Goal: Complete application form: Complete application form

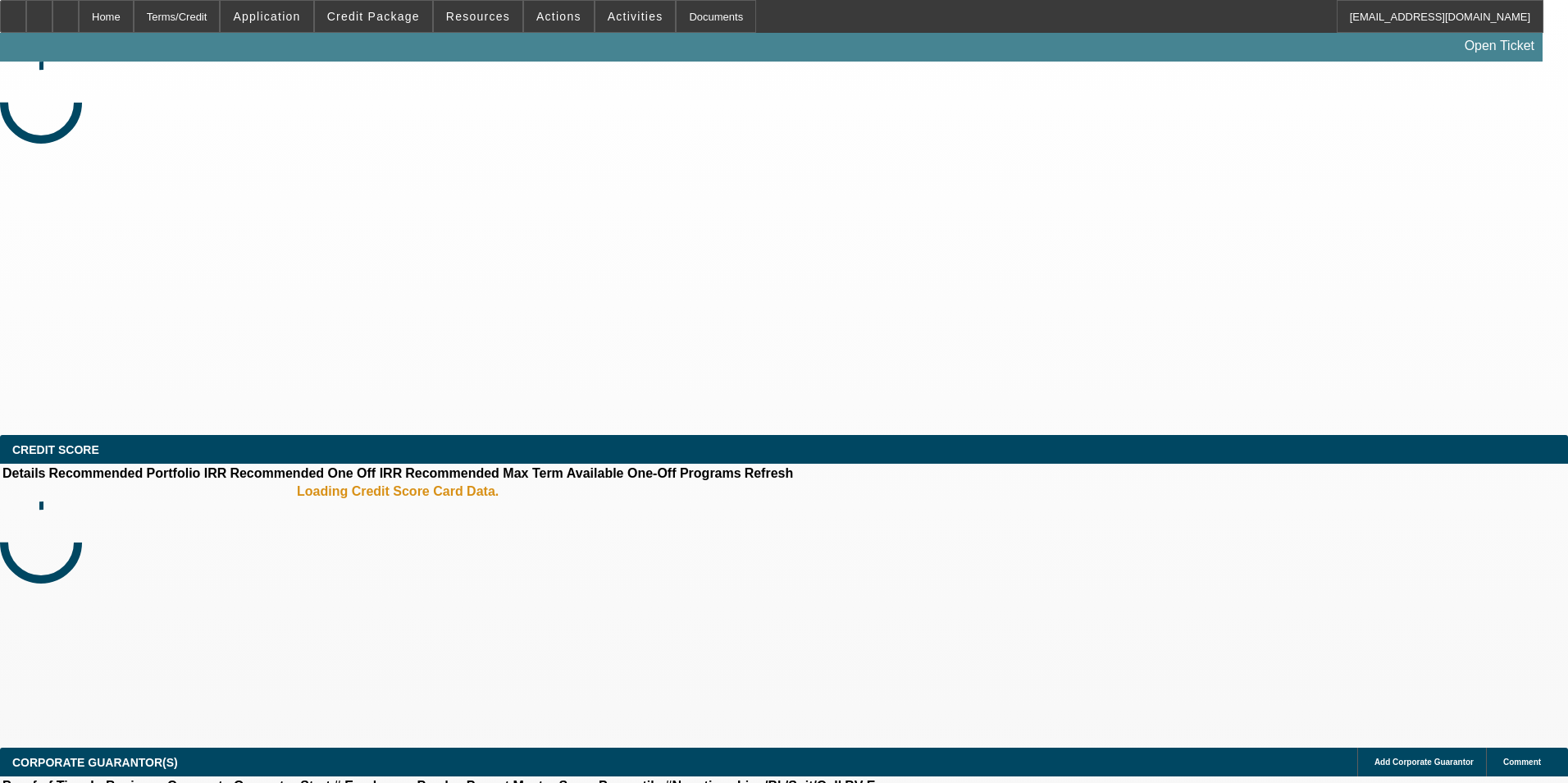
select select "0.15"
select select "2"
select select "0.1"
select select "4"
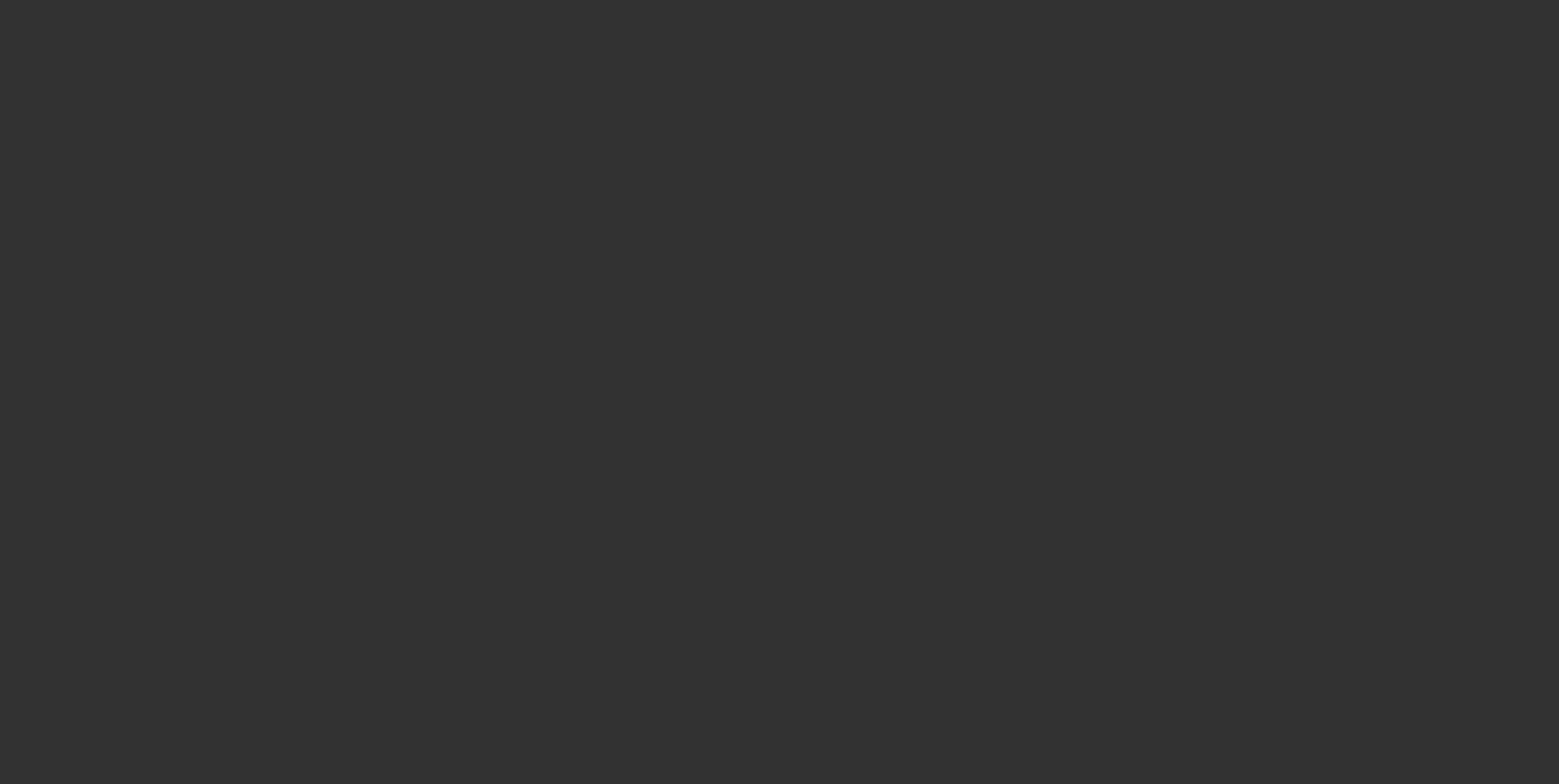
select select "0"
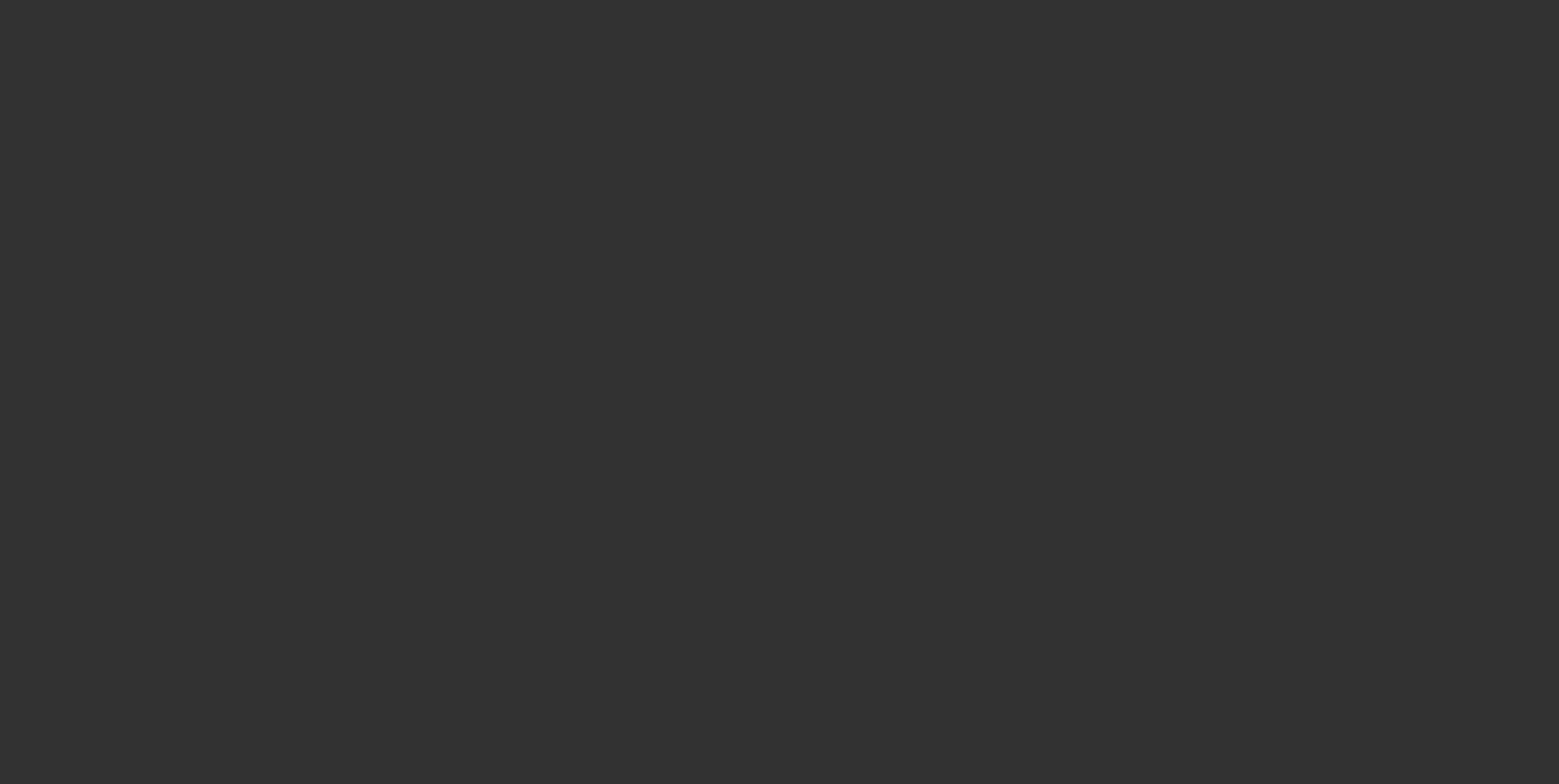
select select "0"
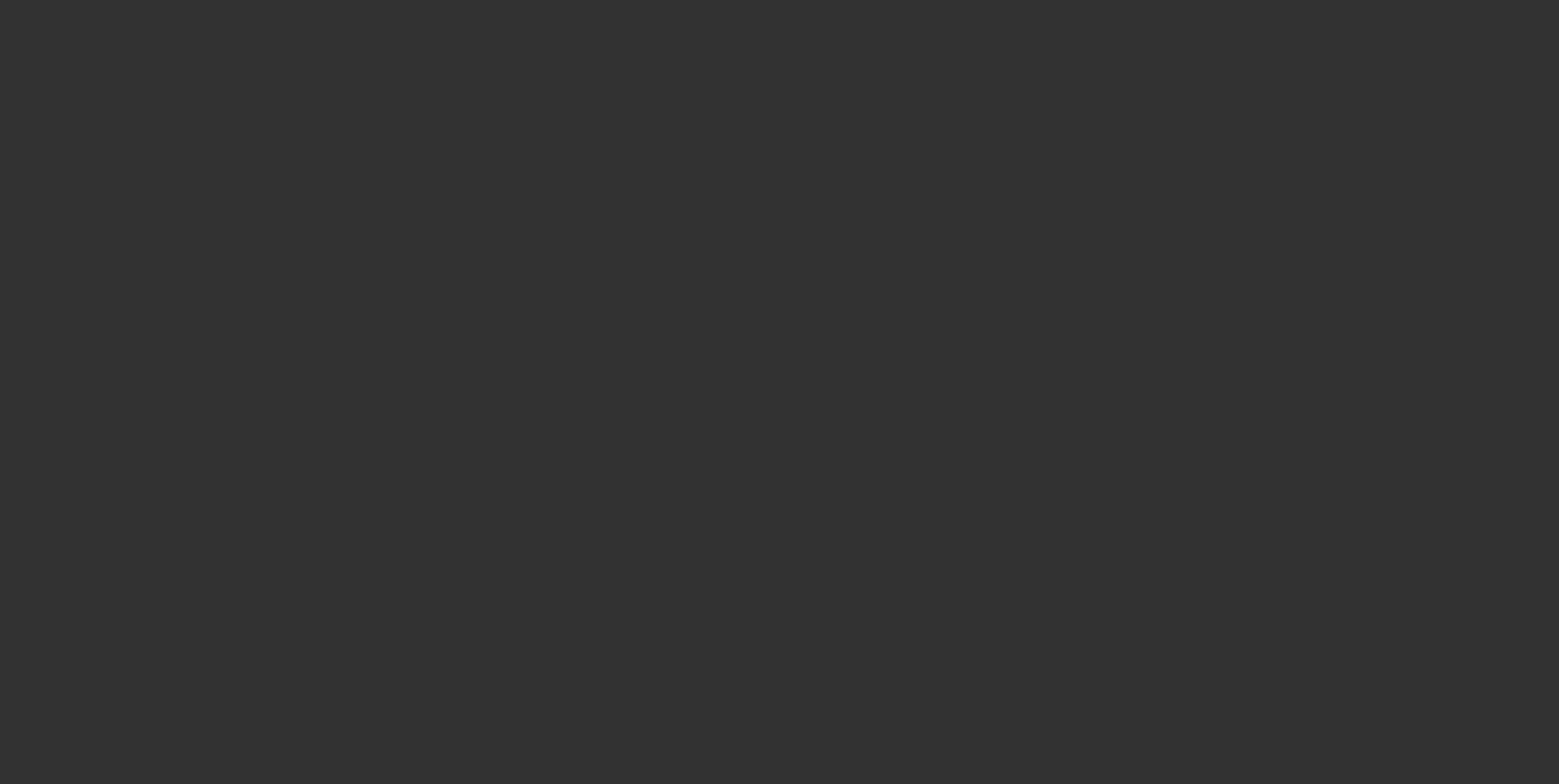
select select "0"
select select "1"
select select "6"
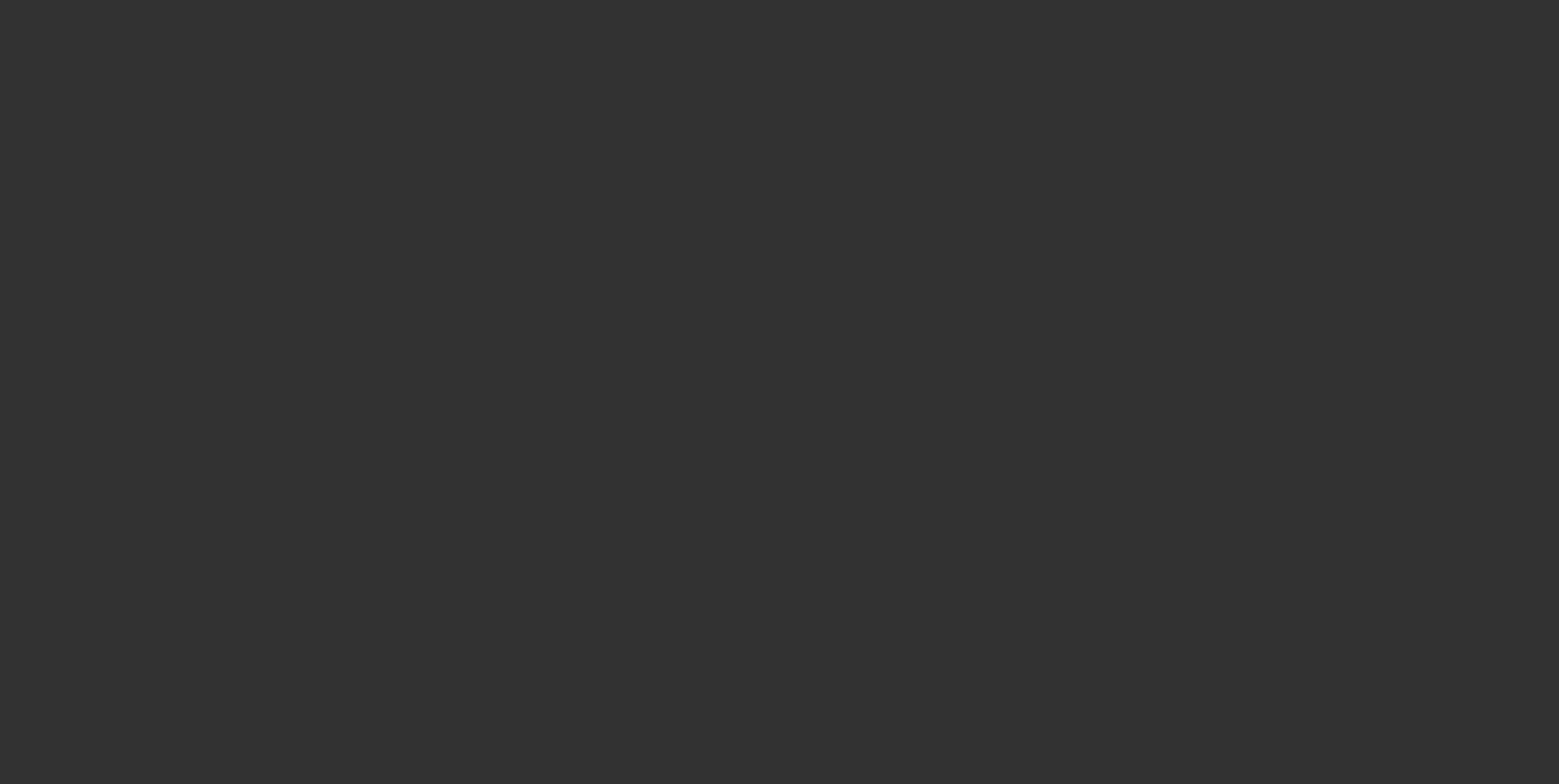
select select "1"
select select "6"
select select "1"
select select "3"
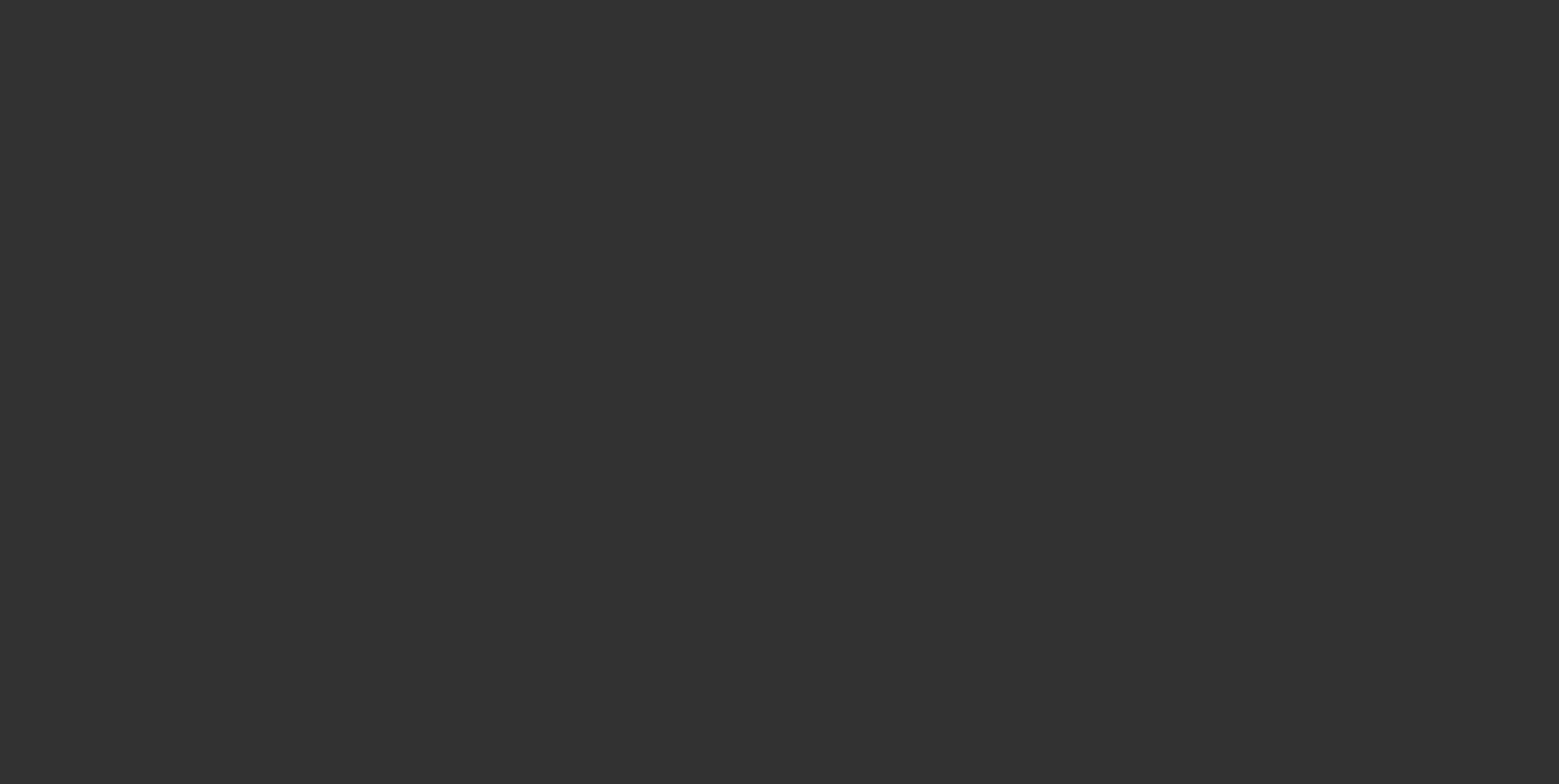
select select "6"
select select "1"
select select "6"
select select "0"
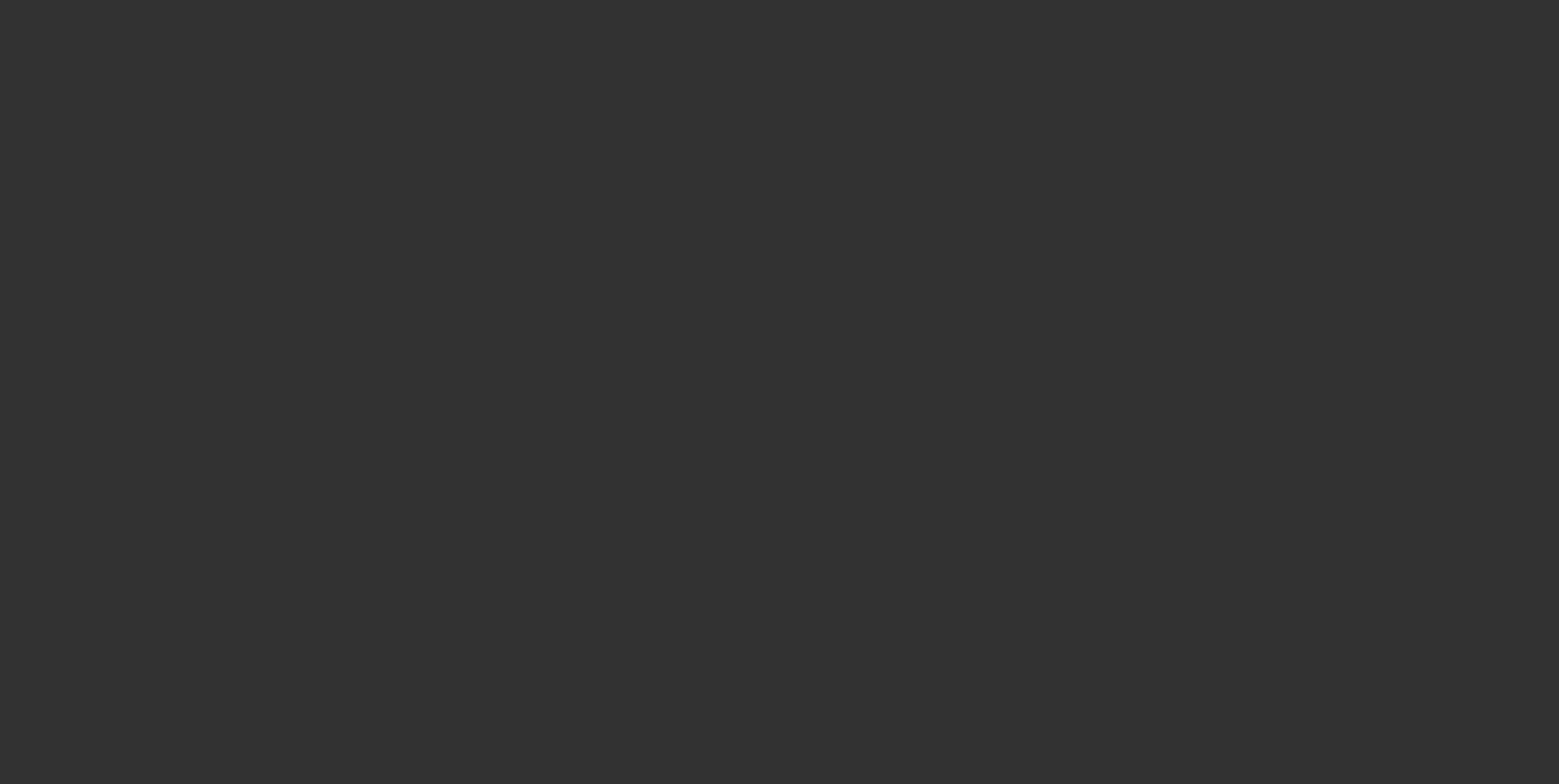
select select "0"
select select "2"
select select "0"
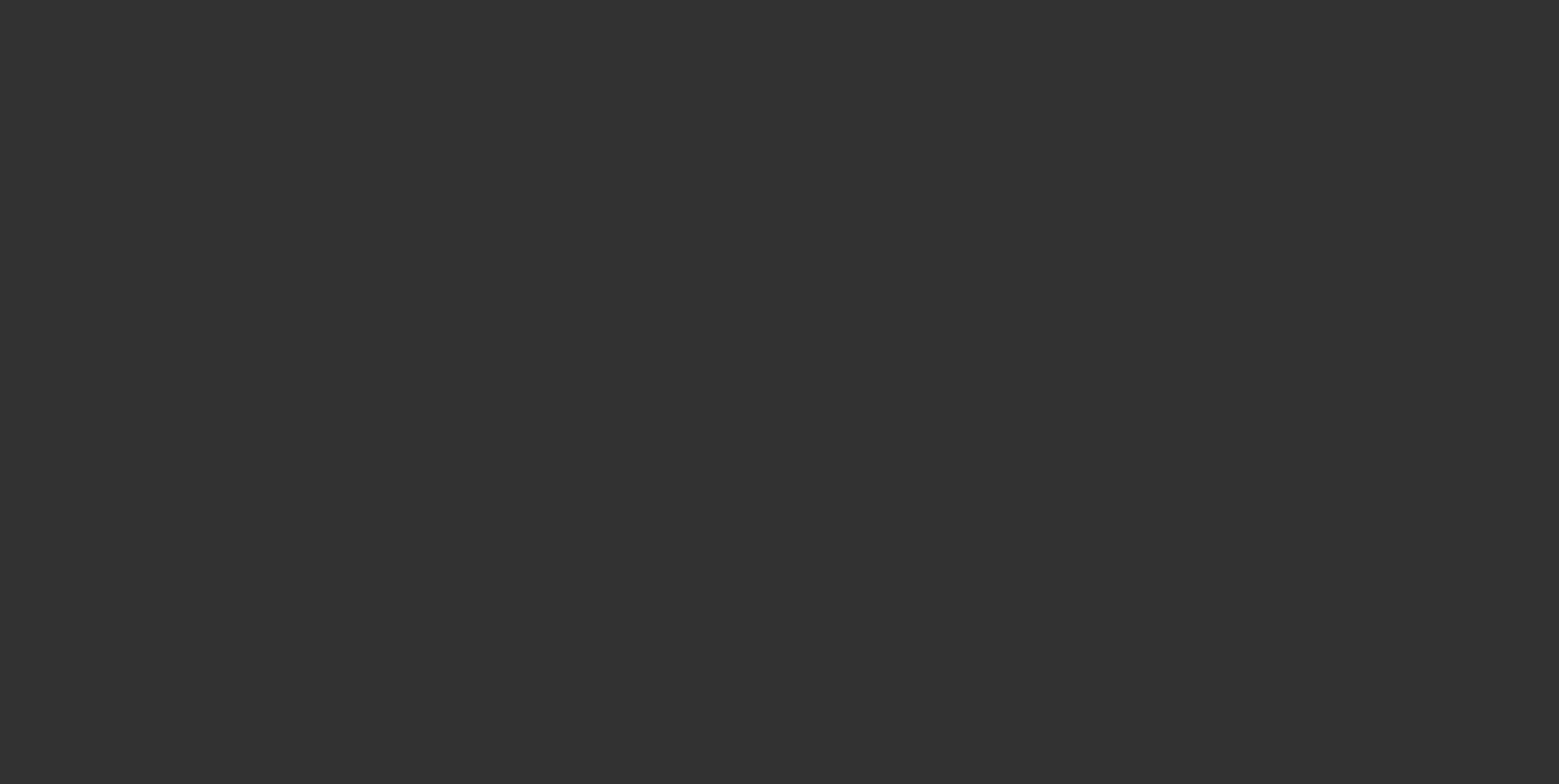
select select "0"
select select "2"
select select "0"
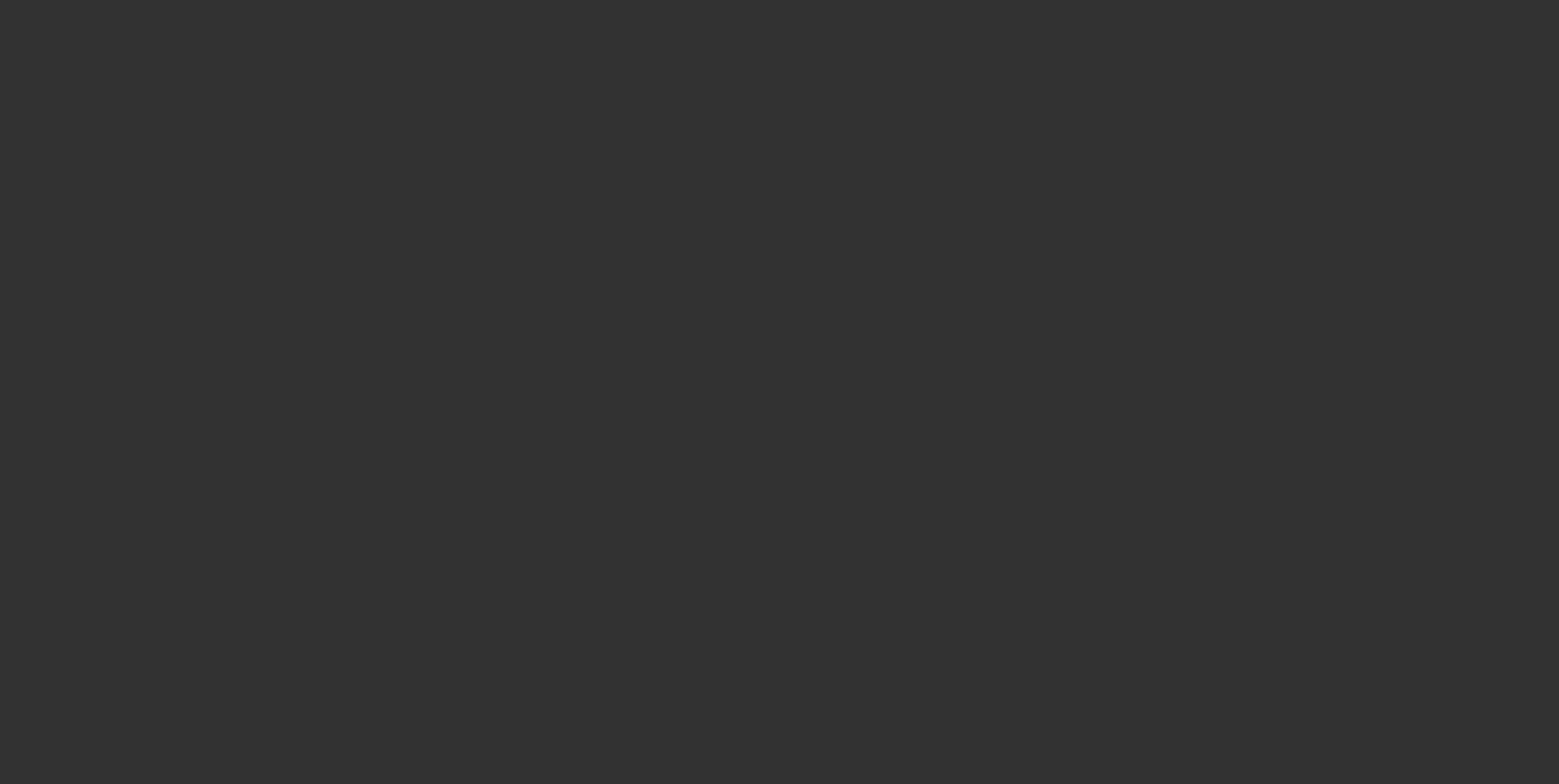
select select "2"
select select "0"
select select "2"
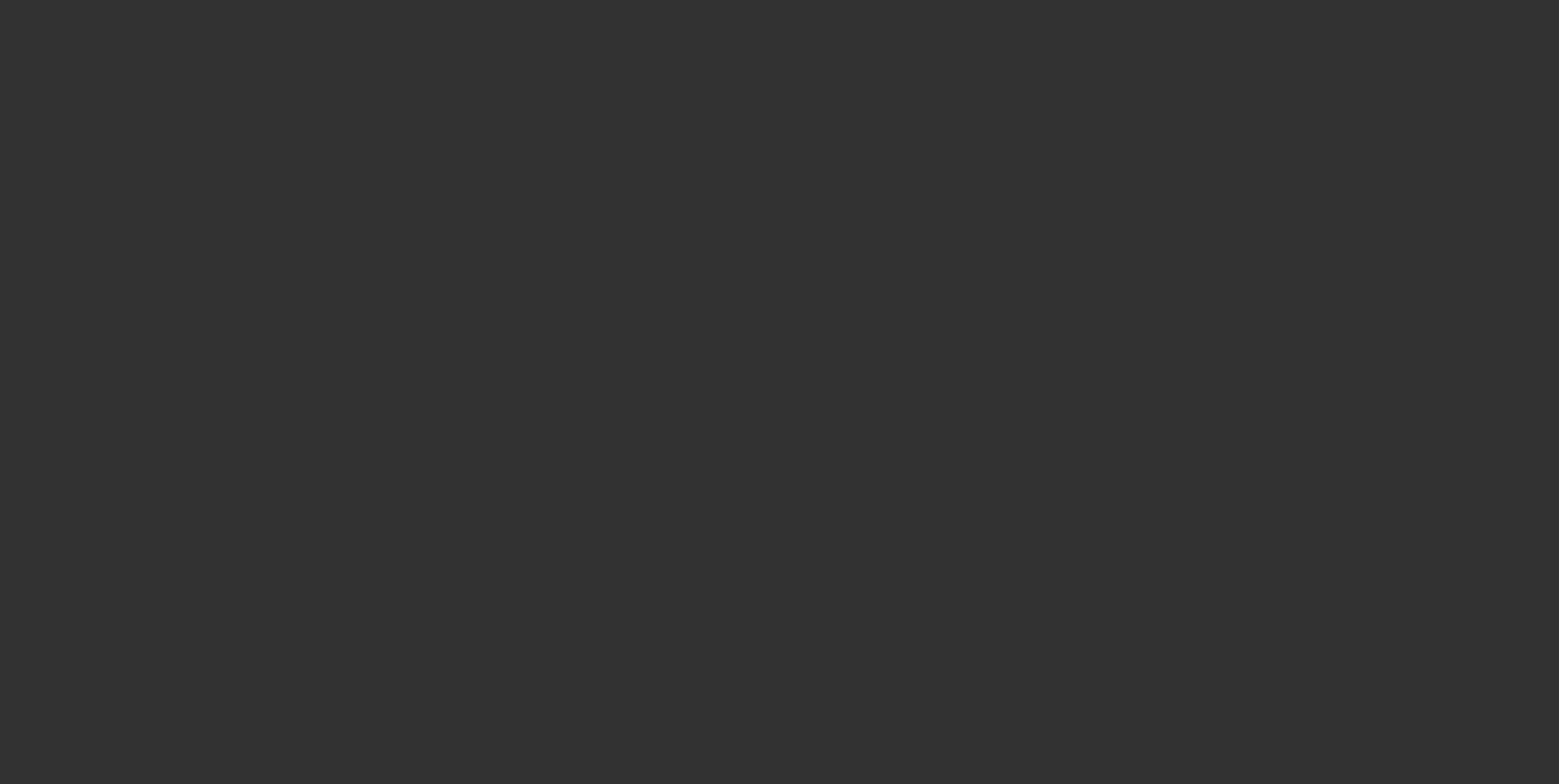
select select "0"
select select "2"
select select "0"
select select "6"
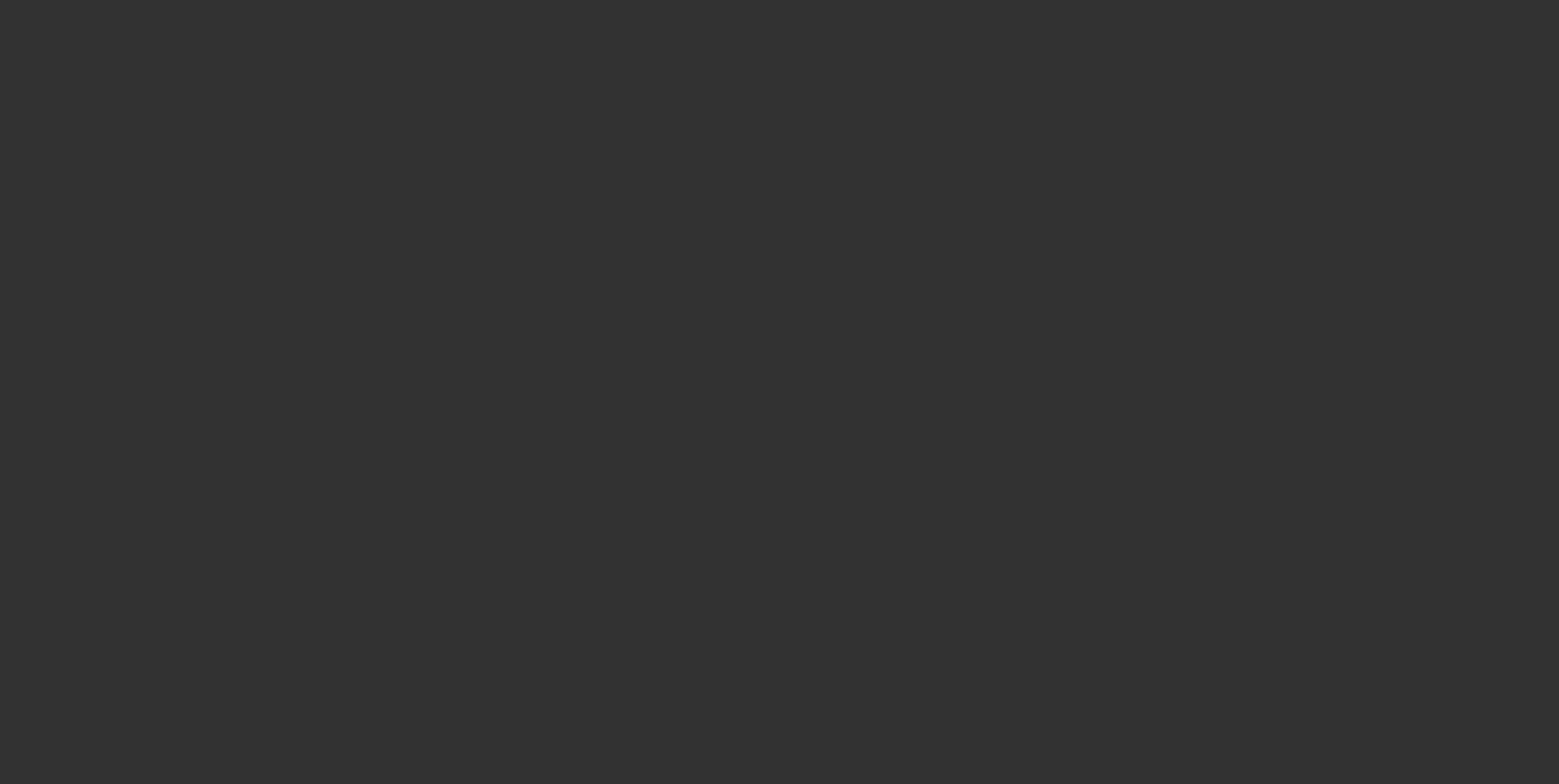
select select "0"
select select "2"
select select "0"
select select "6"
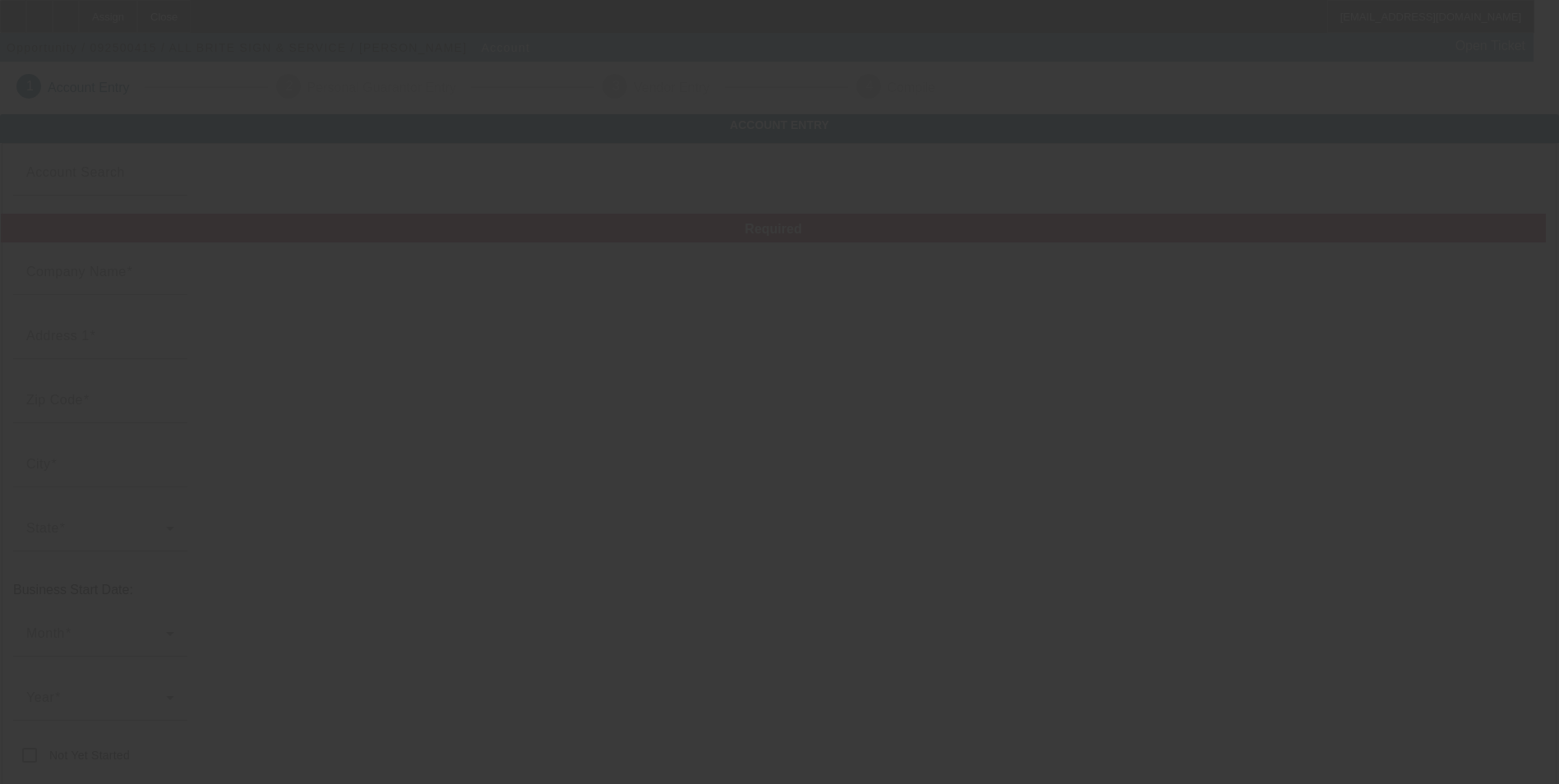
type input "ALL BRITE SIGN & SERVICE"
type input "[STREET_ADDRESS]"
type input "14801"
type input "[PERSON_NAME]"
type input "[PHONE_NUMBER]"
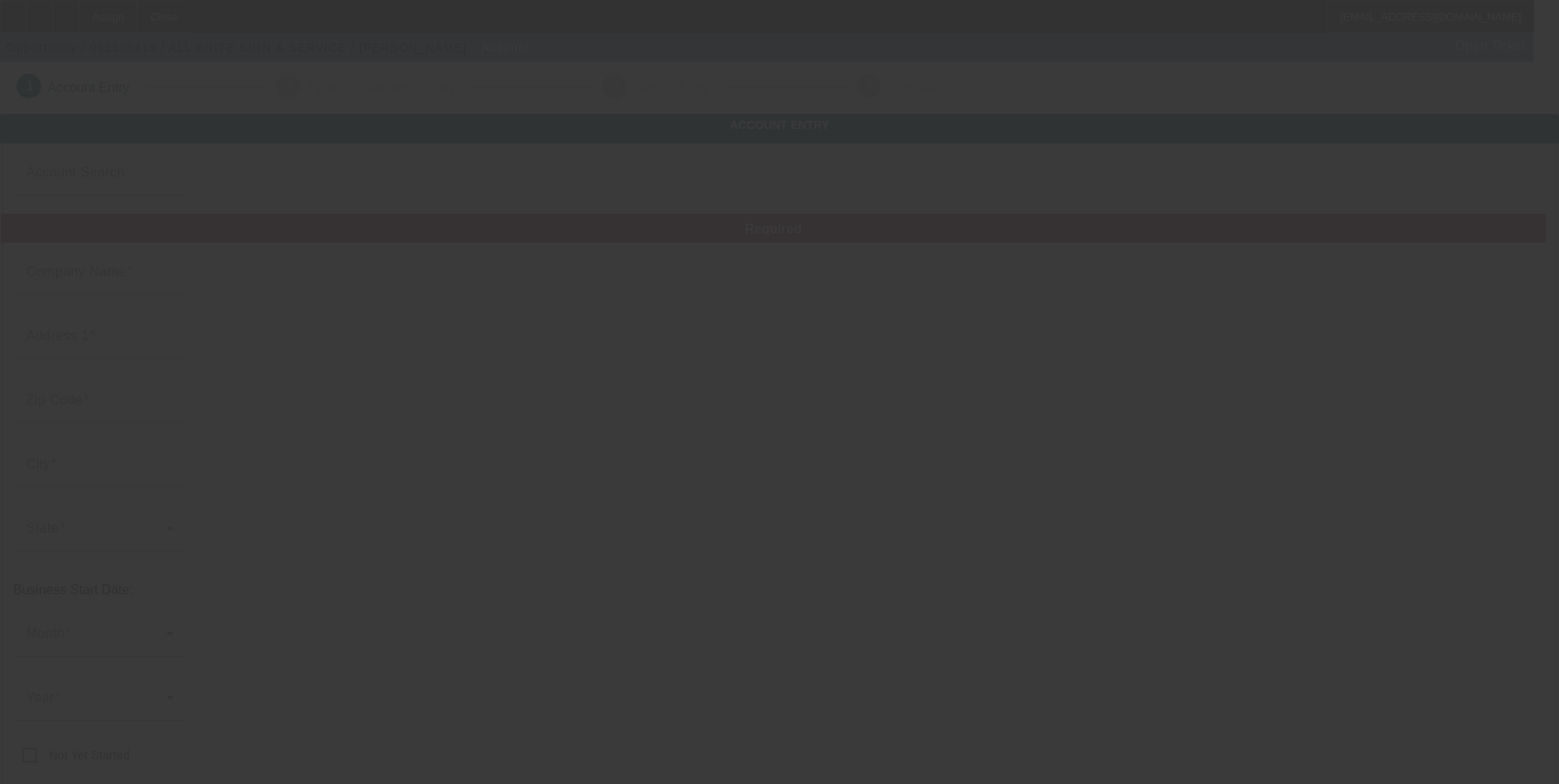
type input "844428774"
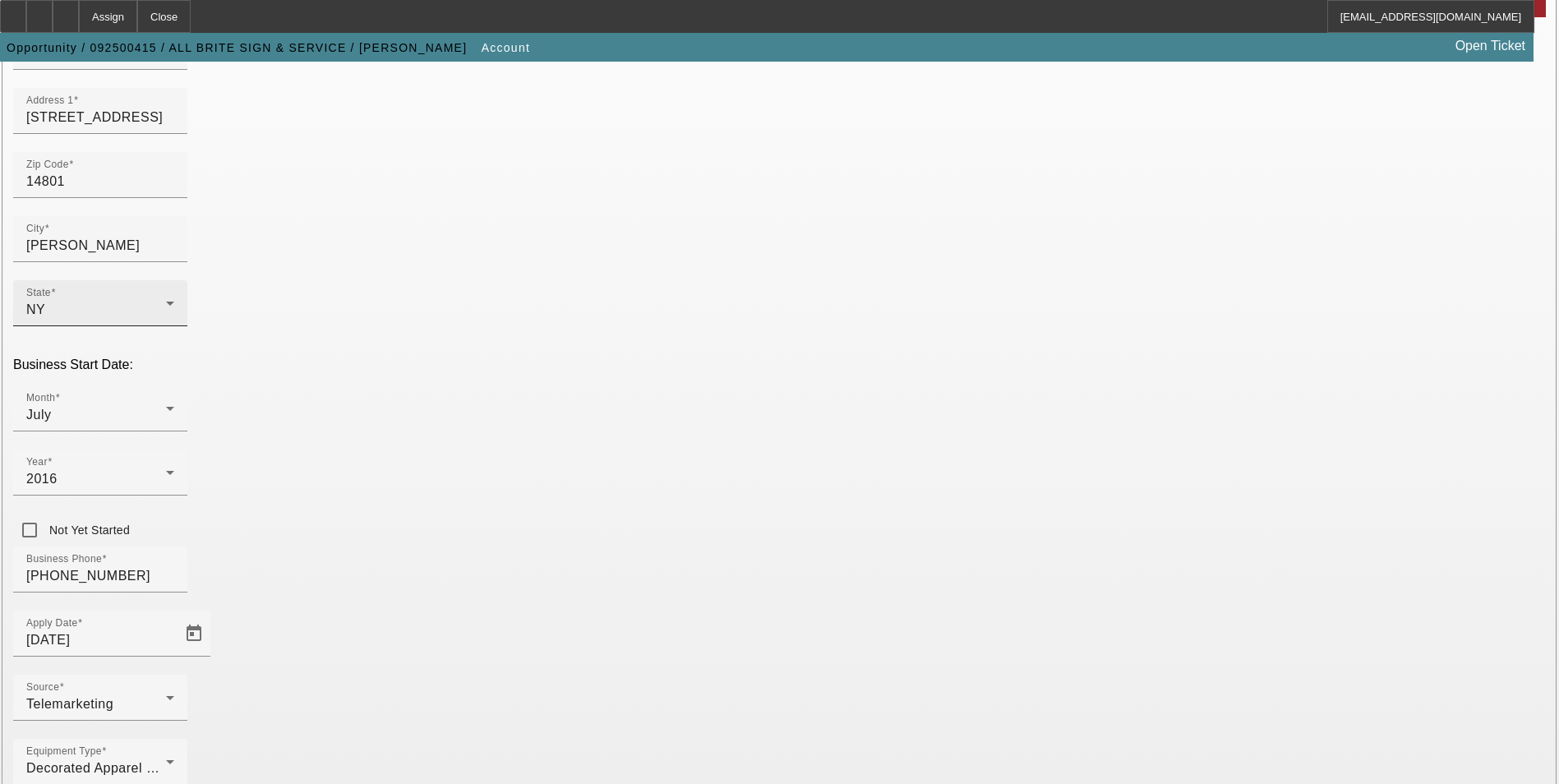
scroll to position [253, 0]
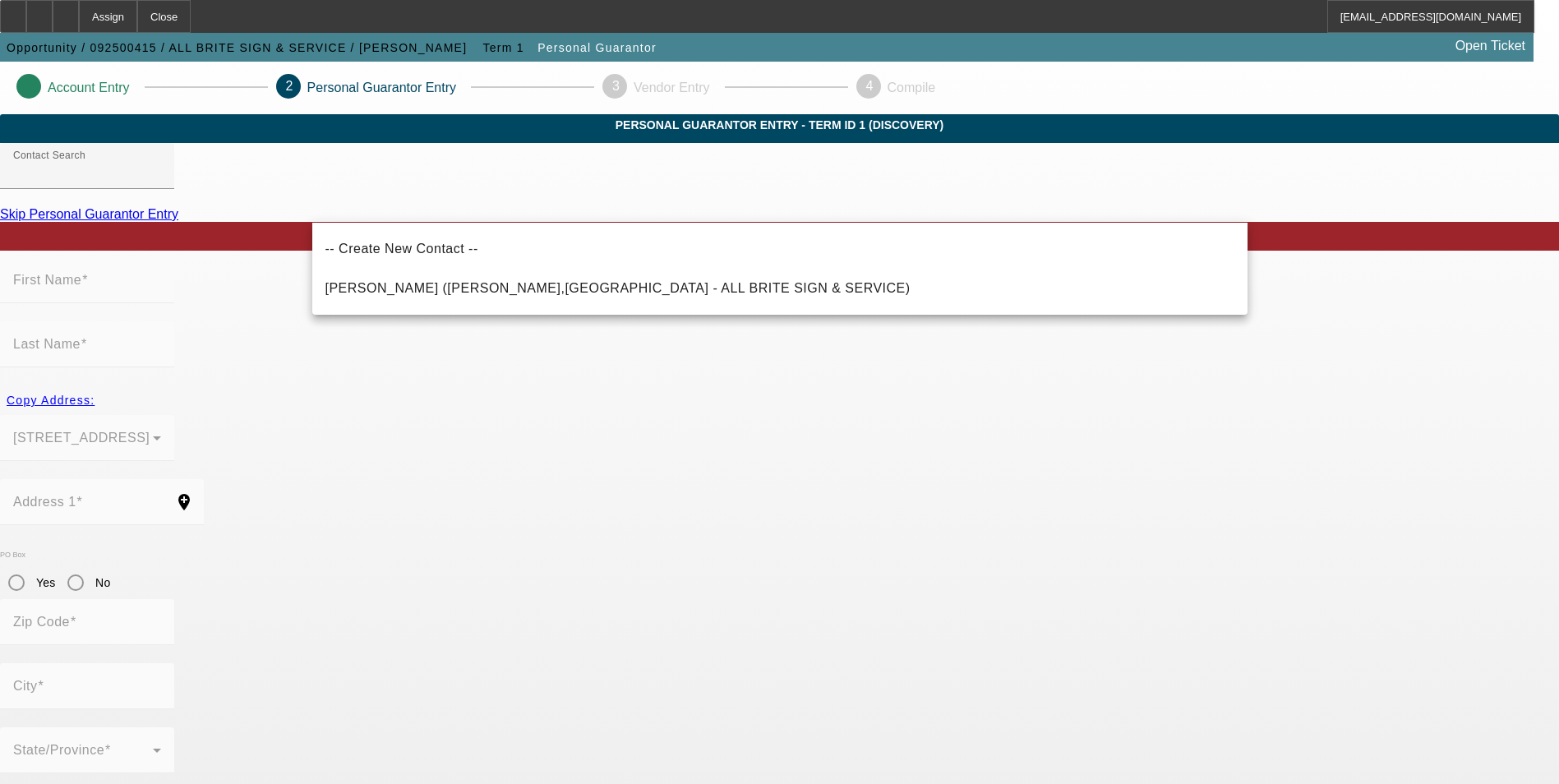
click at [570, 287] on span "[PERSON_NAME] ([PERSON_NAME],[GEOGRAPHIC_DATA] - ALL BRITE SIGN & SERVICE)" at bounding box center [617, 288] width 585 height 14
type input "[PERSON_NAME] ([PERSON_NAME],[GEOGRAPHIC_DATA] - ALL BRITE SIGN & SERVICE)"
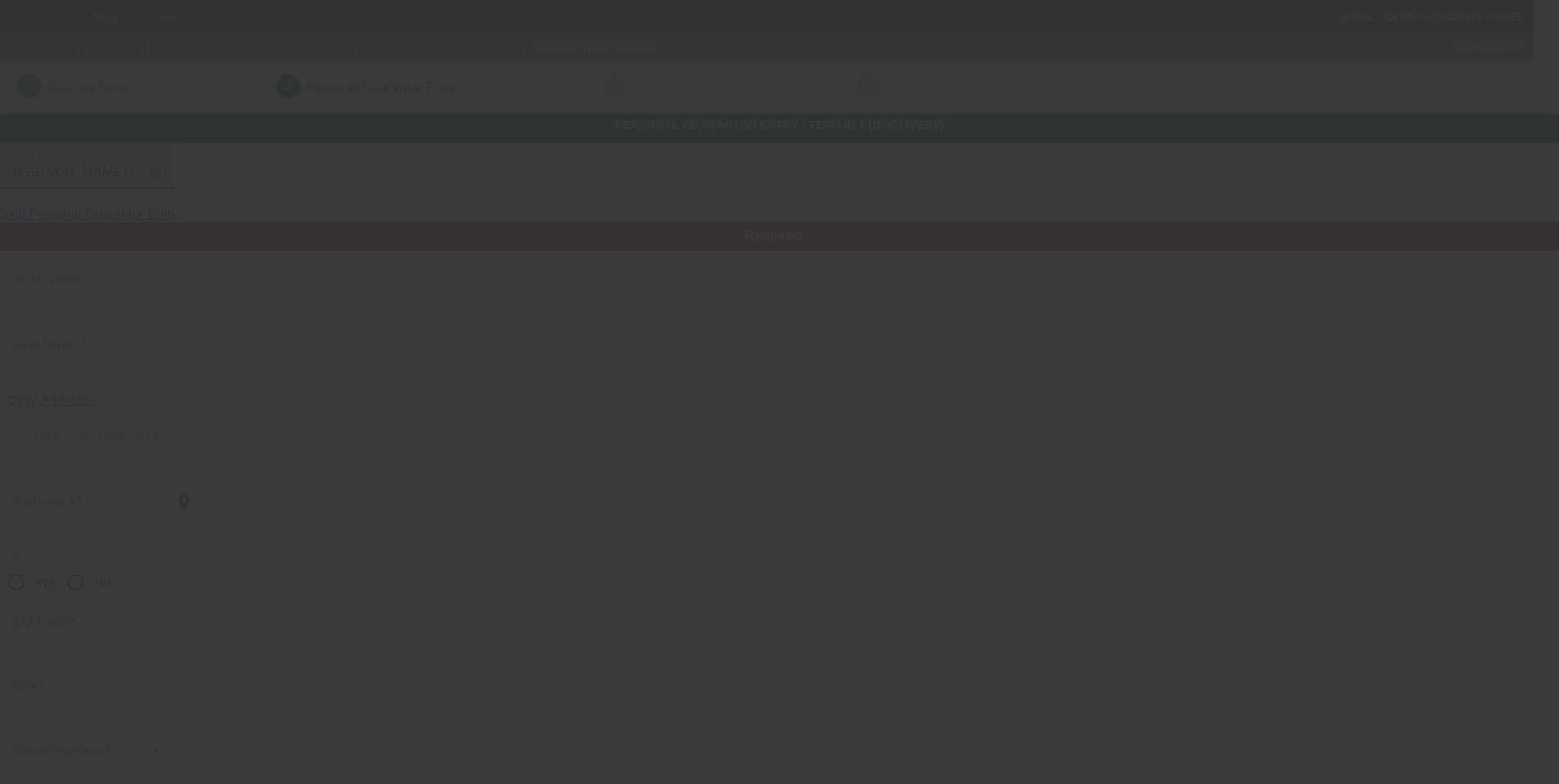
type input "[PERSON_NAME]"
type input "[STREET_ADDRESS]"
radio input "true"
type input "14801"
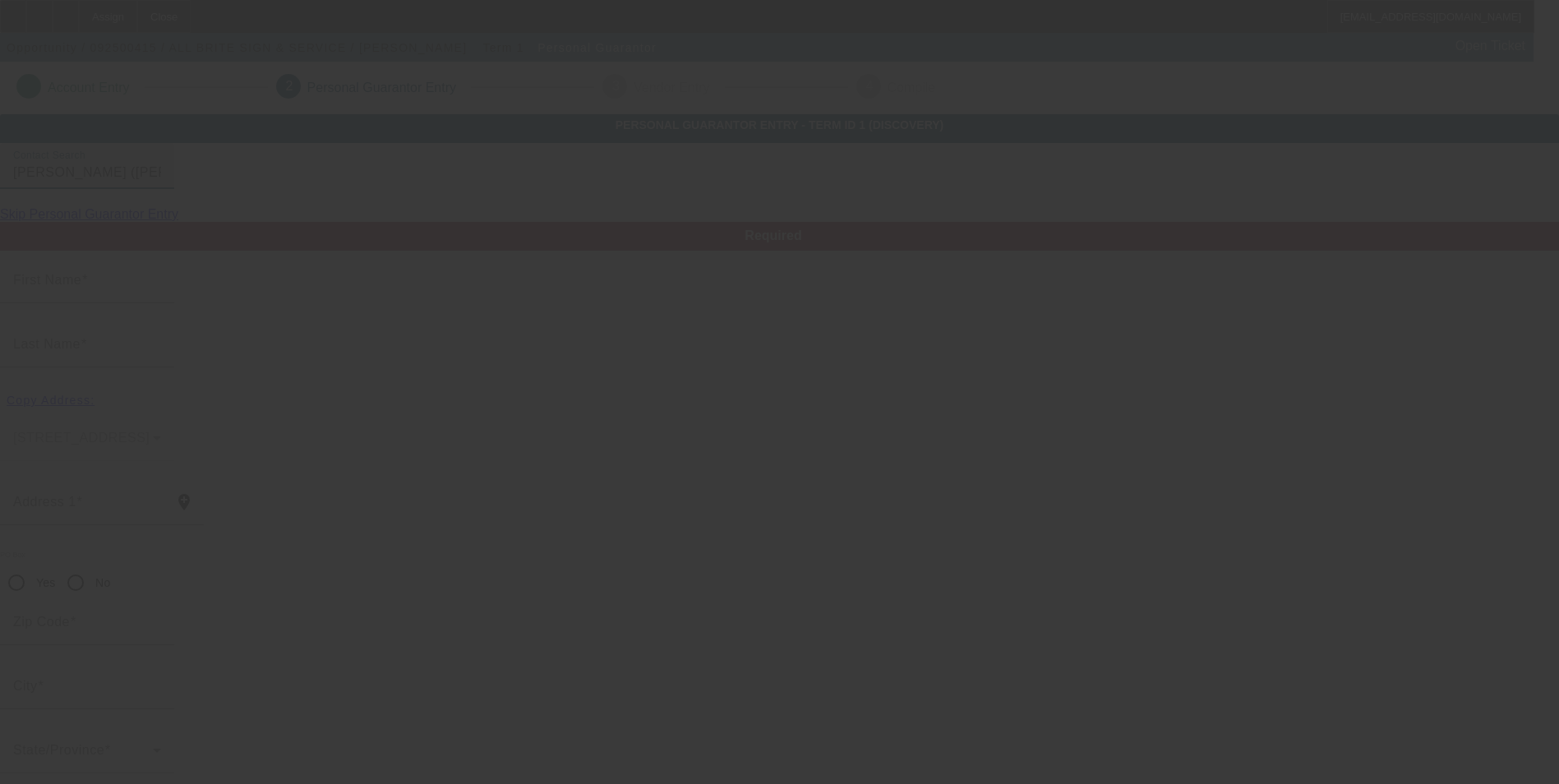
type input "[PERSON_NAME]"
type input "[PHONE_NUMBER]"
type input "100"
type input "304-88-7130"
type input "[EMAIL_ADDRESS][DOMAIN_NAME]"
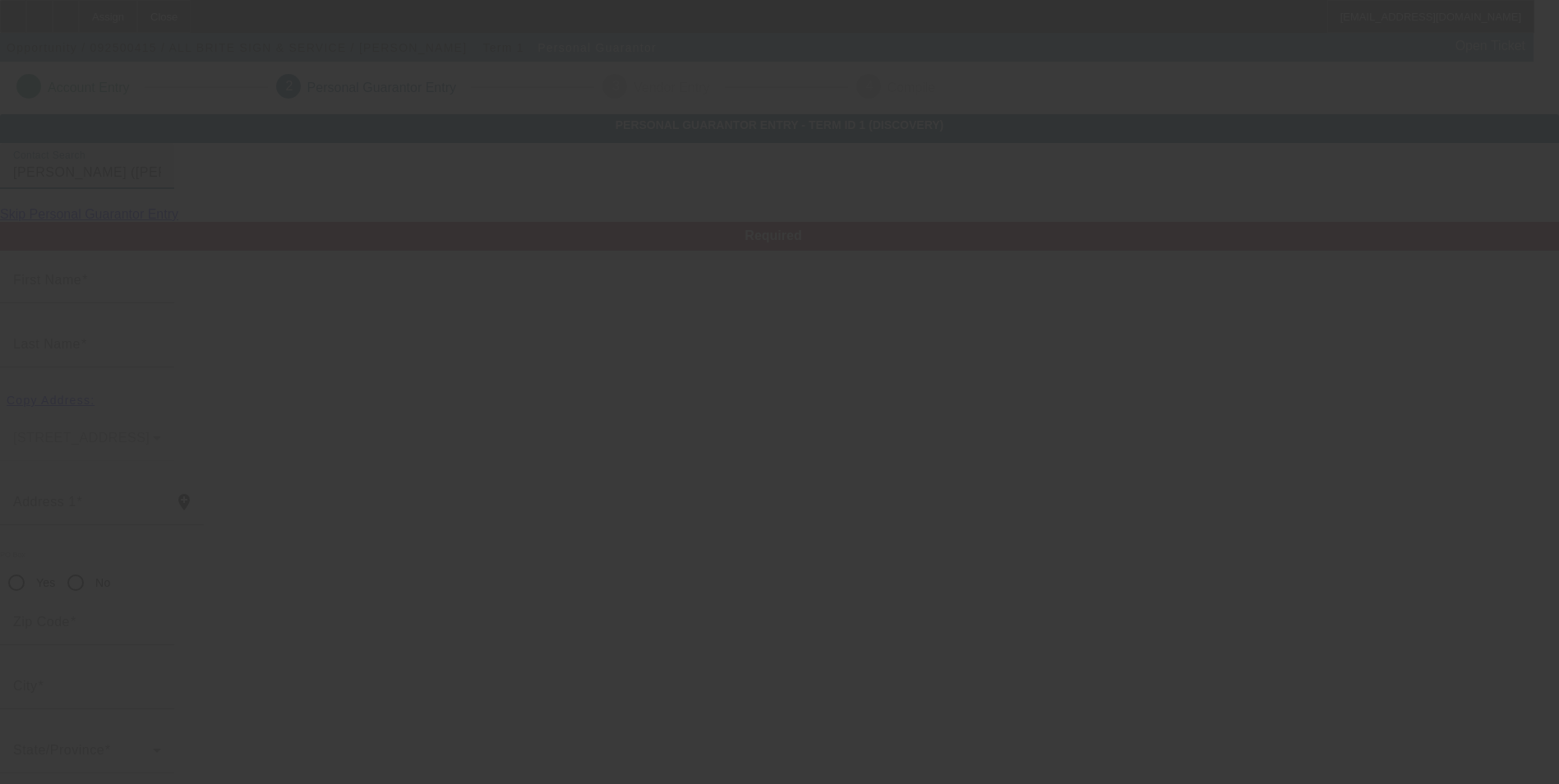
type input "[PHONE_NUMBER]"
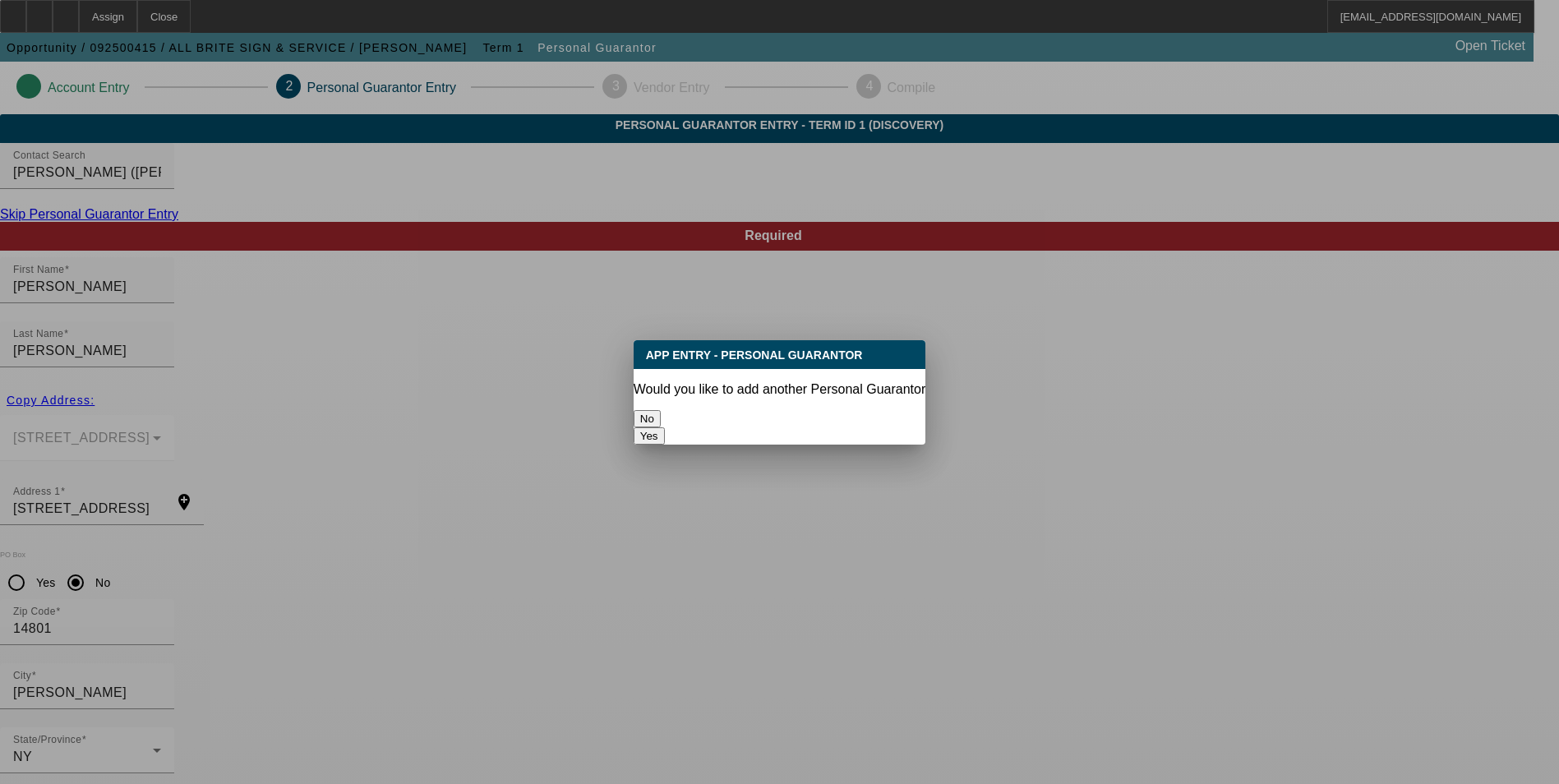
click at [661, 410] on button "No" at bounding box center [647, 418] width 27 height 17
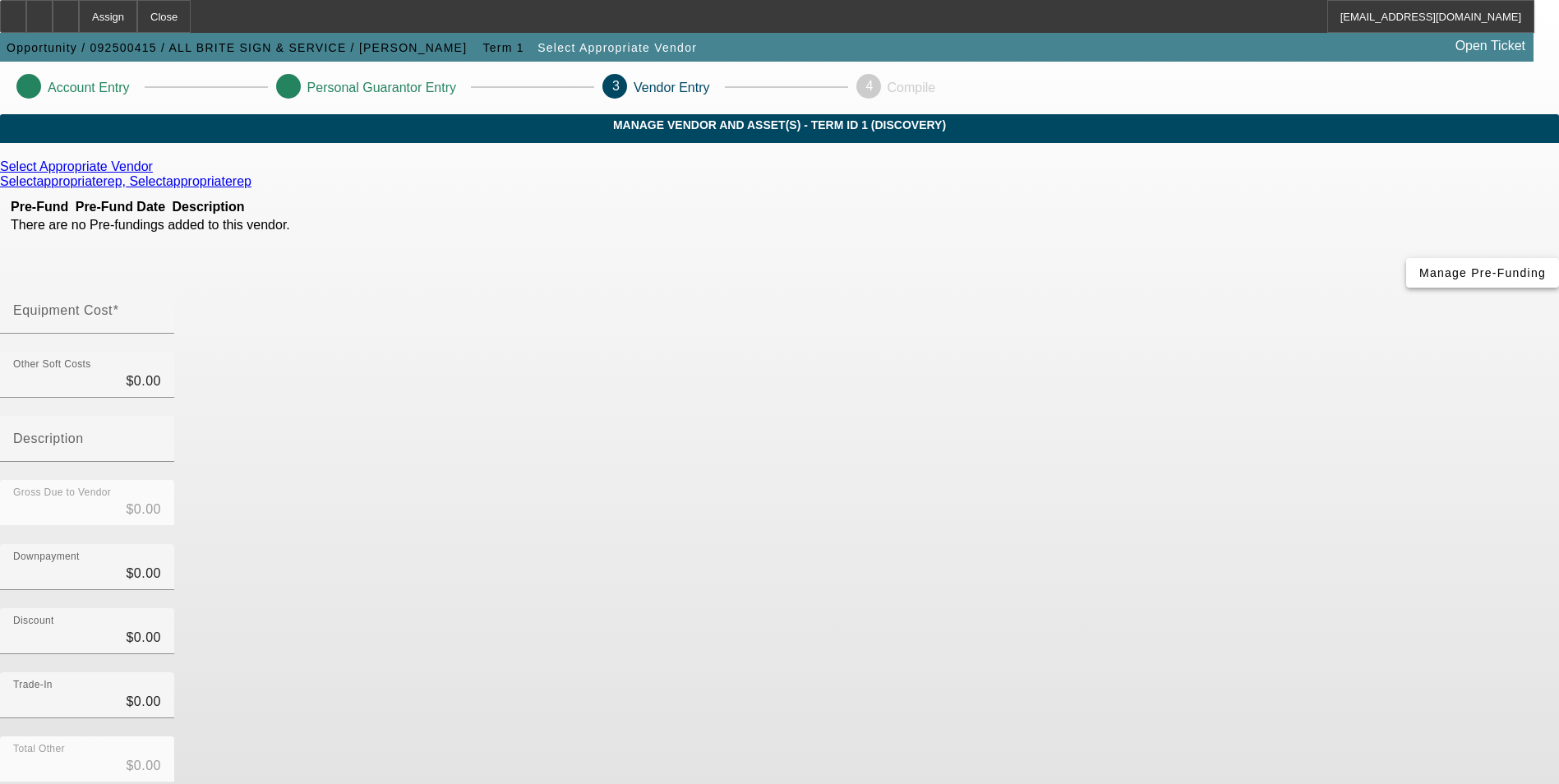
click at [1419, 279] on span "Manage Pre-Funding" at bounding box center [1482, 272] width 127 height 13
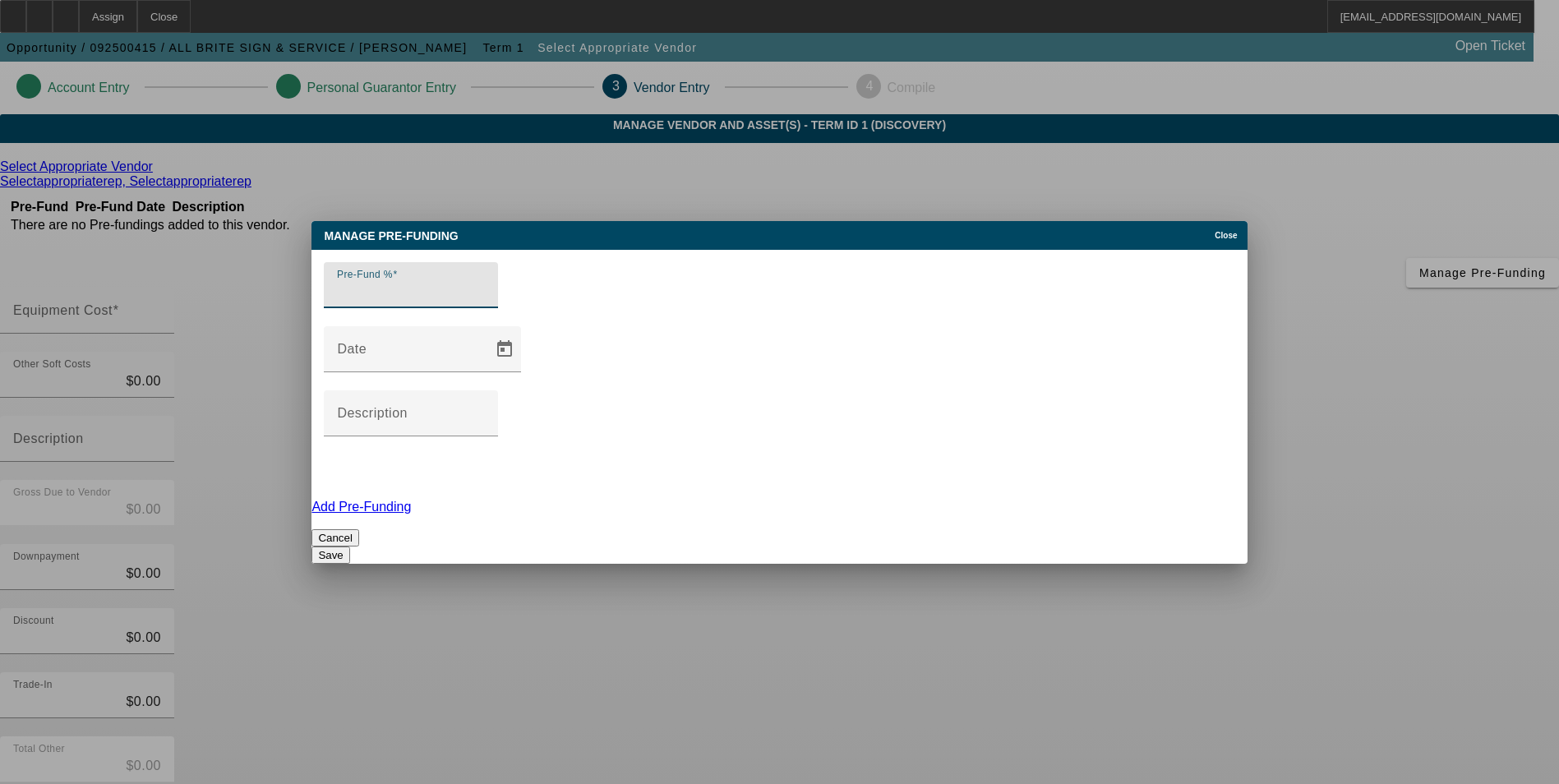
click at [1224, 240] on span "Close" at bounding box center [1226, 235] width 22 height 9
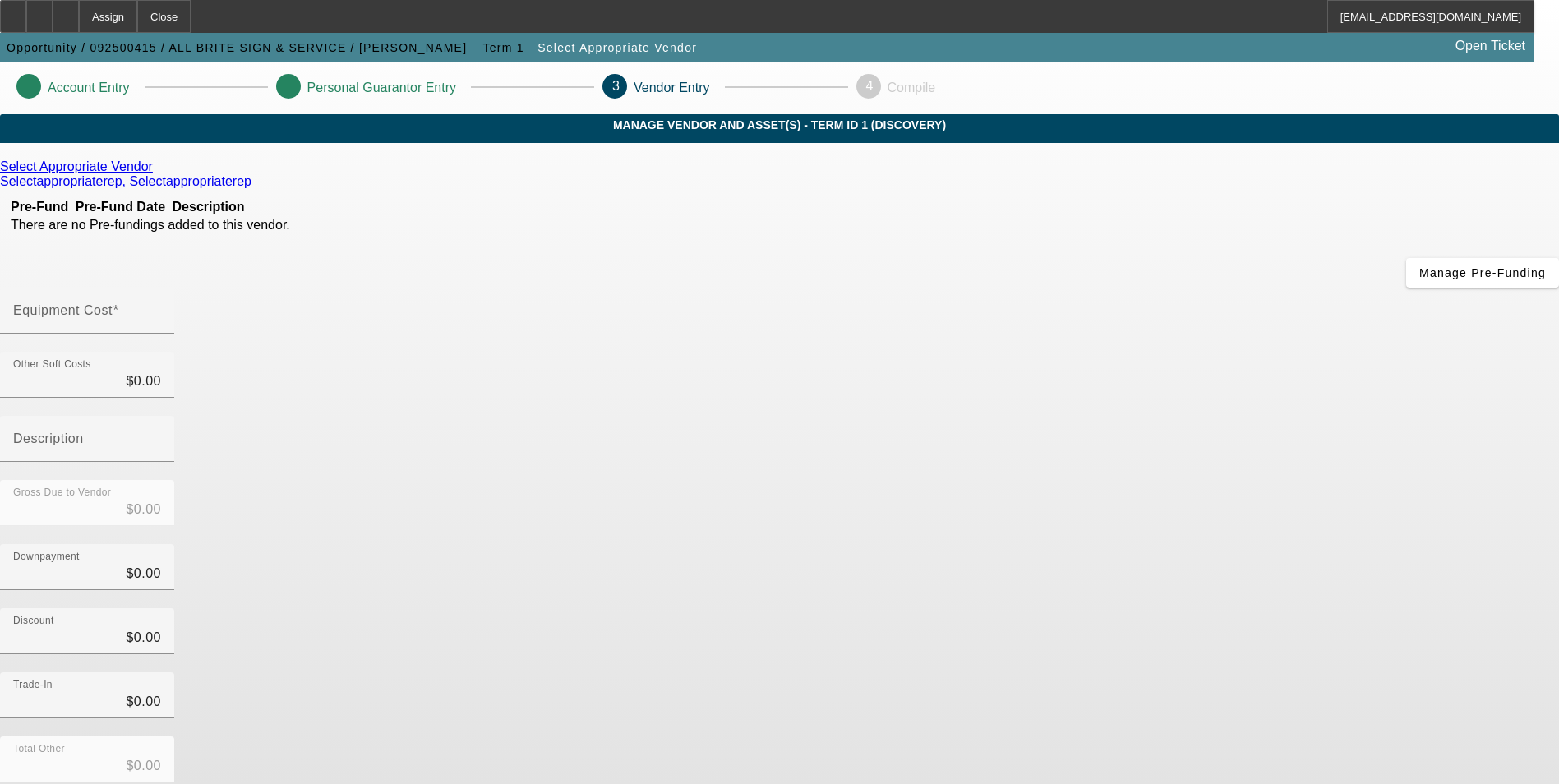
click at [157, 173] on icon at bounding box center [157, 166] width 0 height 14
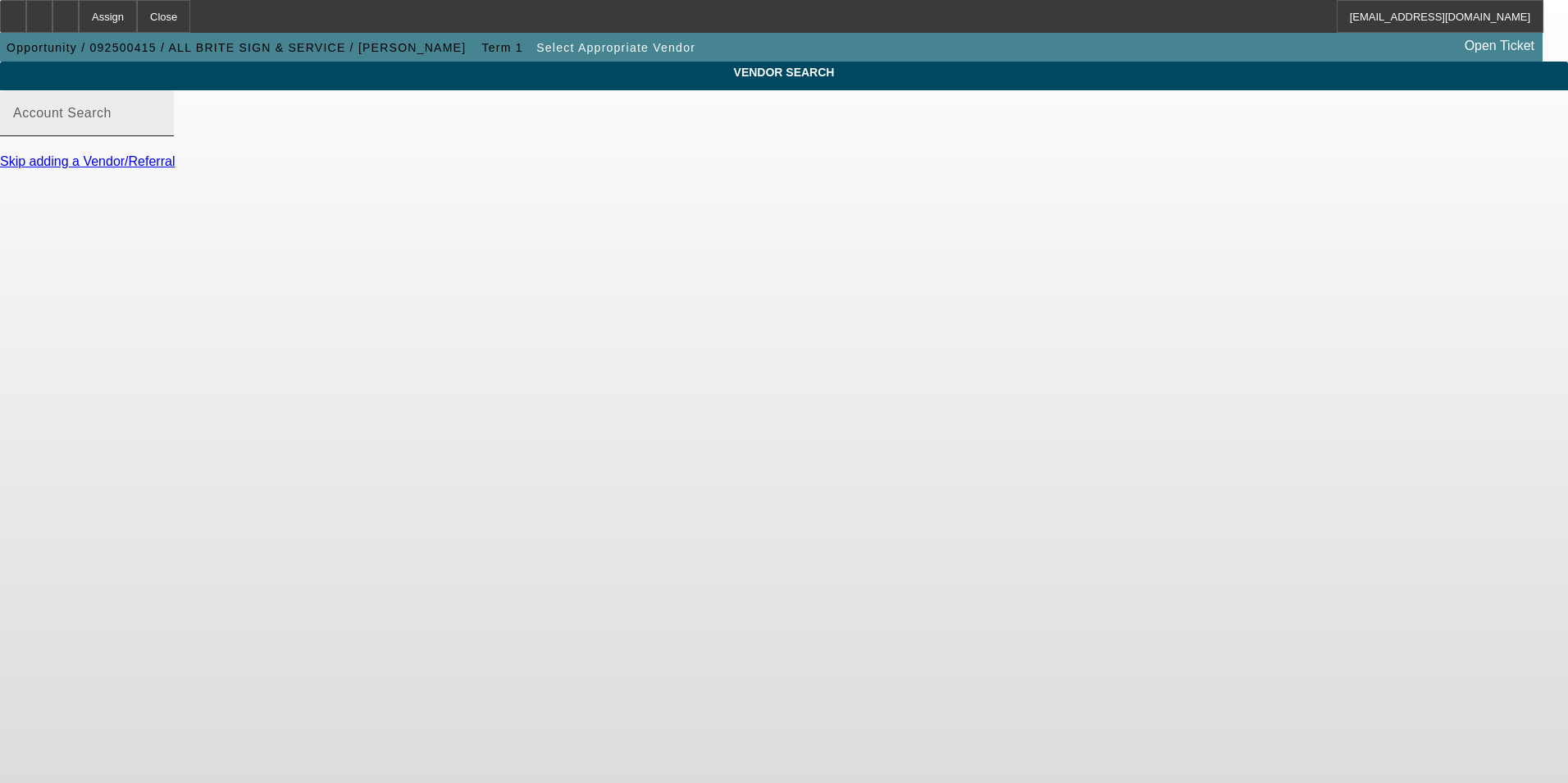
click at [161, 116] on div "Account Search" at bounding box center [87, 113] width 148 height 46
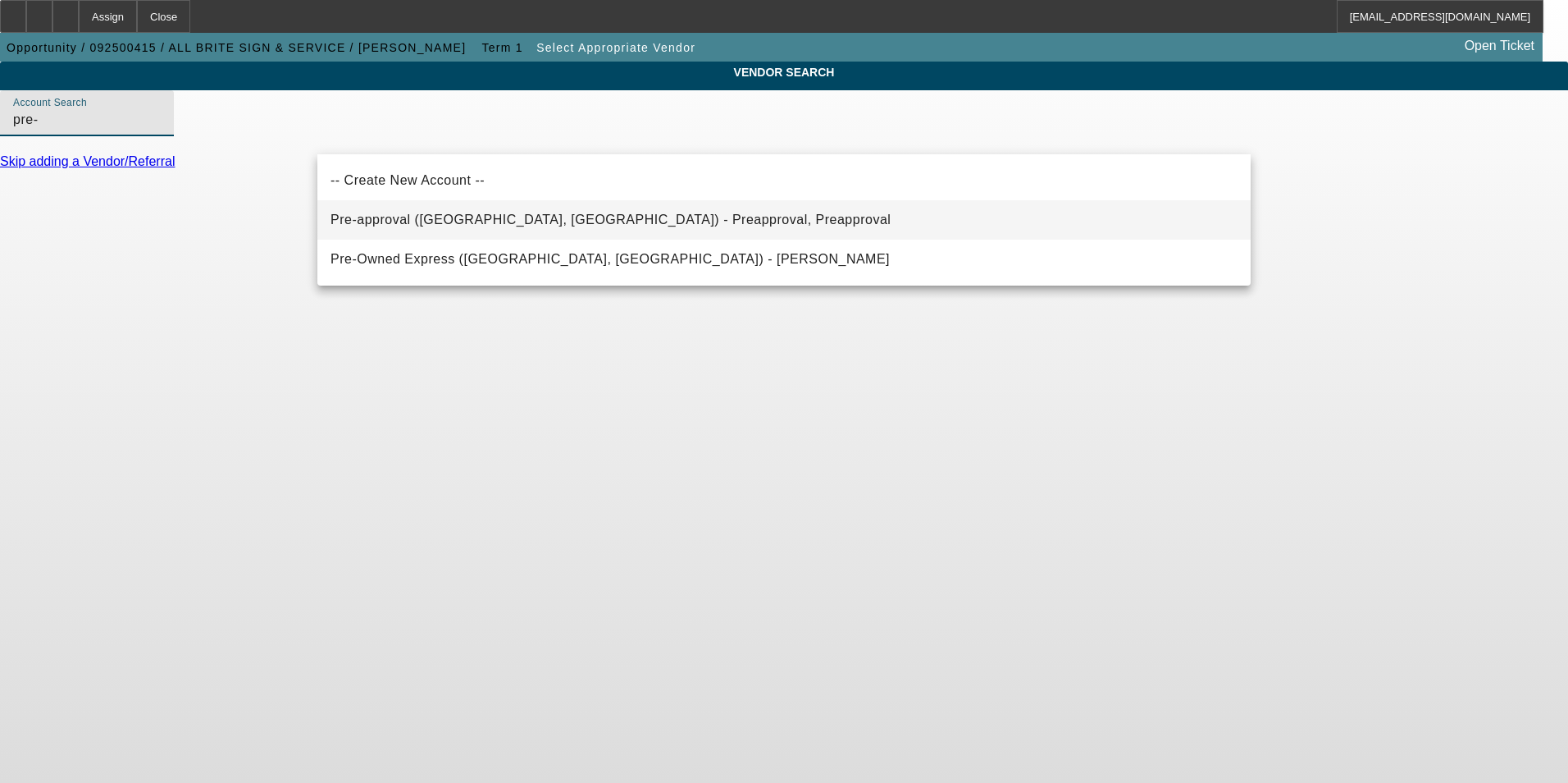
click at [473, 215] on span "Pre-approval ([GEOGRAPHIC_DATA], [GEOGRAPHIC_DATA]) - Preapproval, Preapproval" at bounding box center [610, 220] width 560 height 14
type input "Pre-approval ([GEOGRAPHIC_DATA], [GEOGRAPHIC_DATA]) - Preapproval, Preapproval"
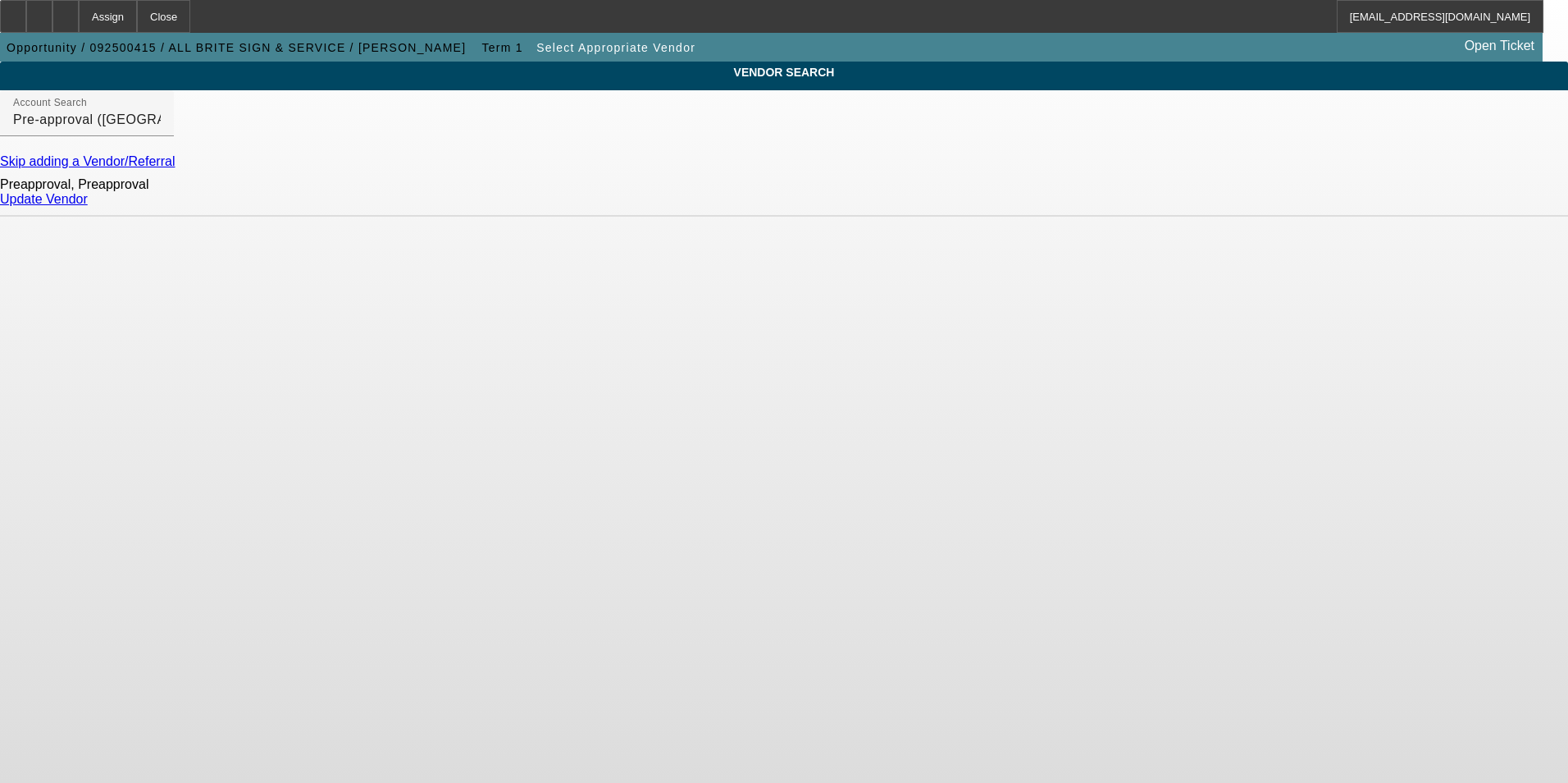
click at [88, 206] on link "Update Vendor" at bounding box center [44, 199] width 88 height 14
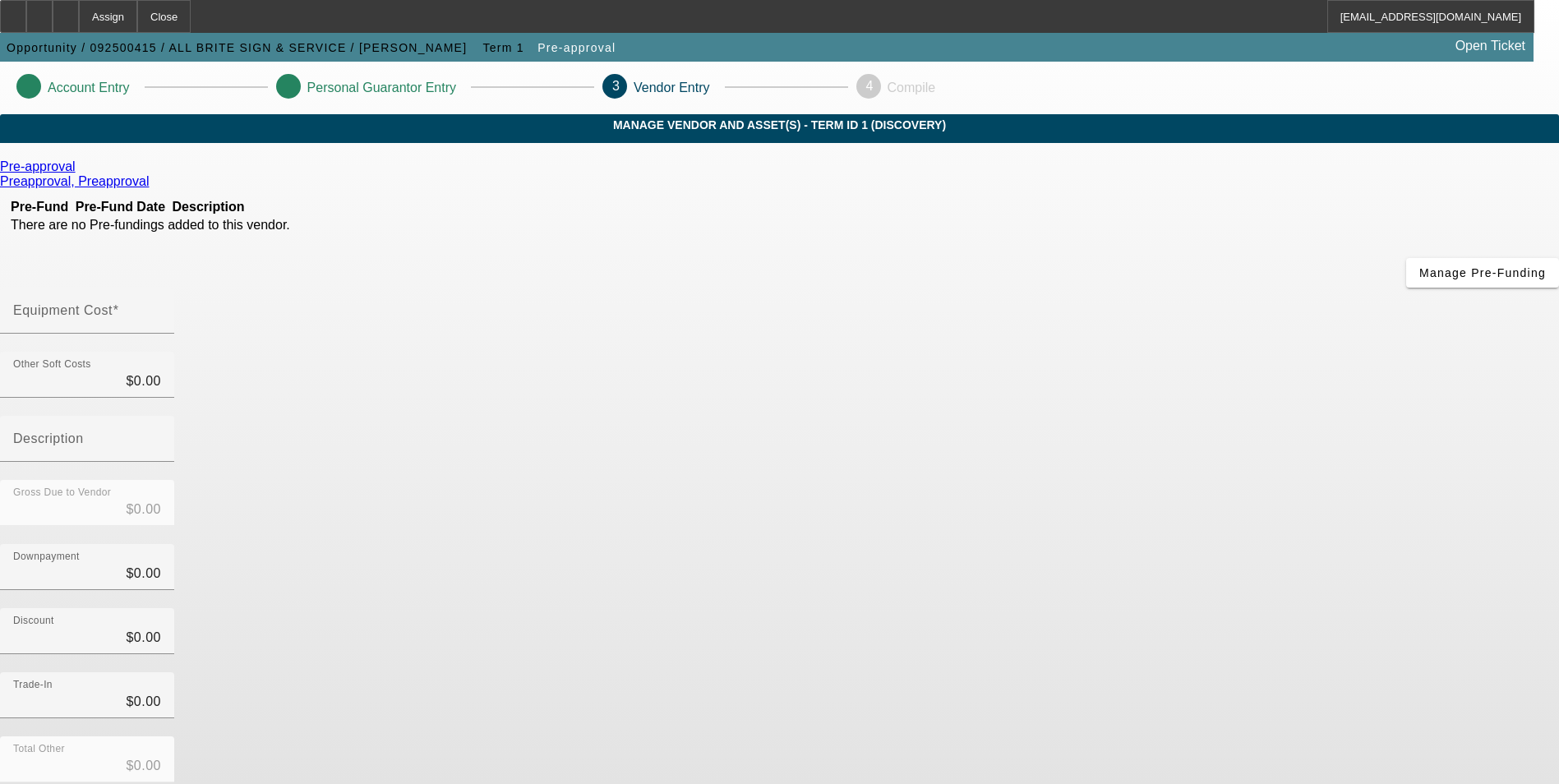
click at [161, 307] on input "Equipment Cost" at bounding box center [87, 317] width 148 height 20
type input "$0.00"
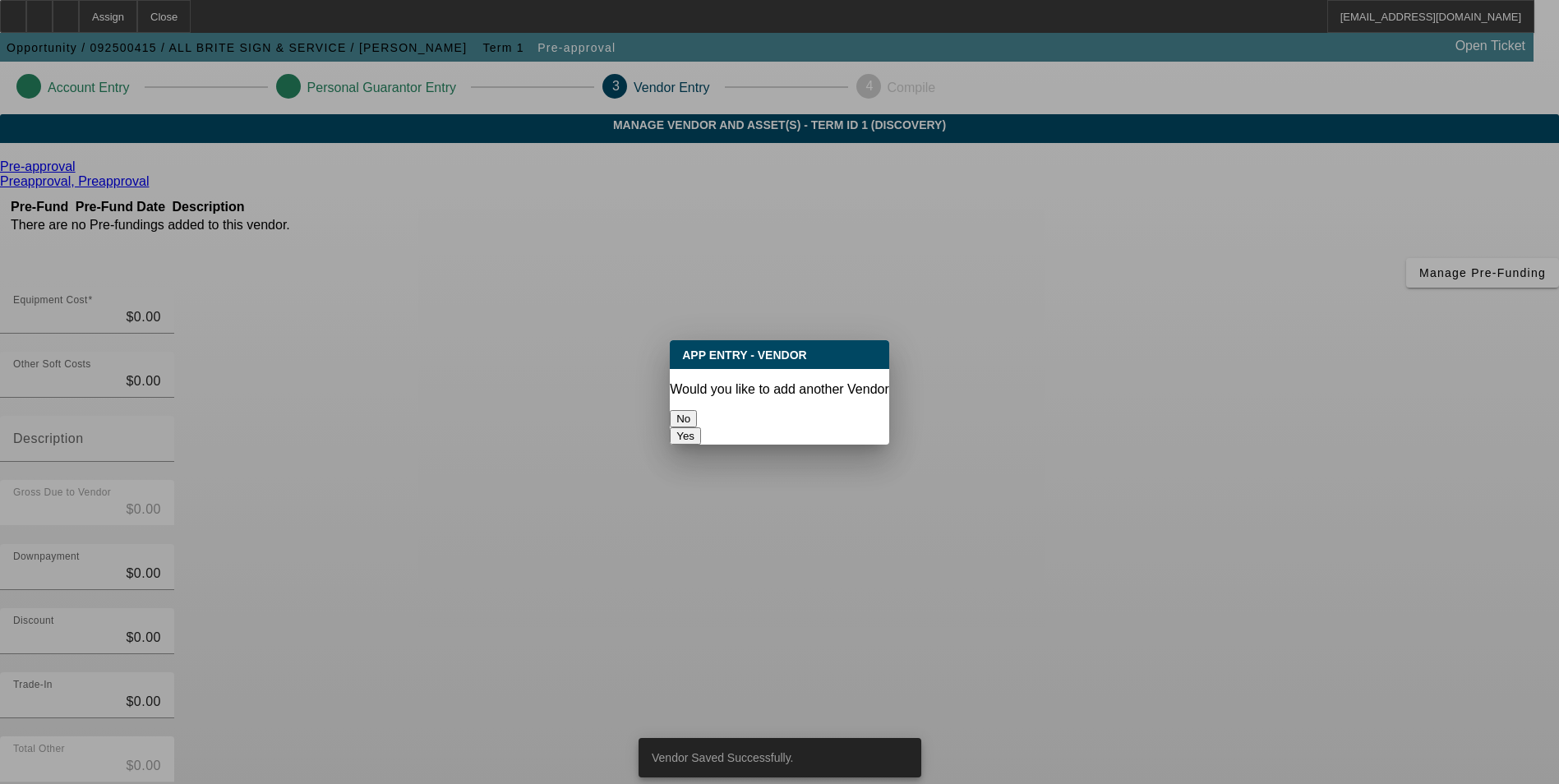
click at [697, 410] on button "No" at bounding box center [683, 418] width 27 height 17
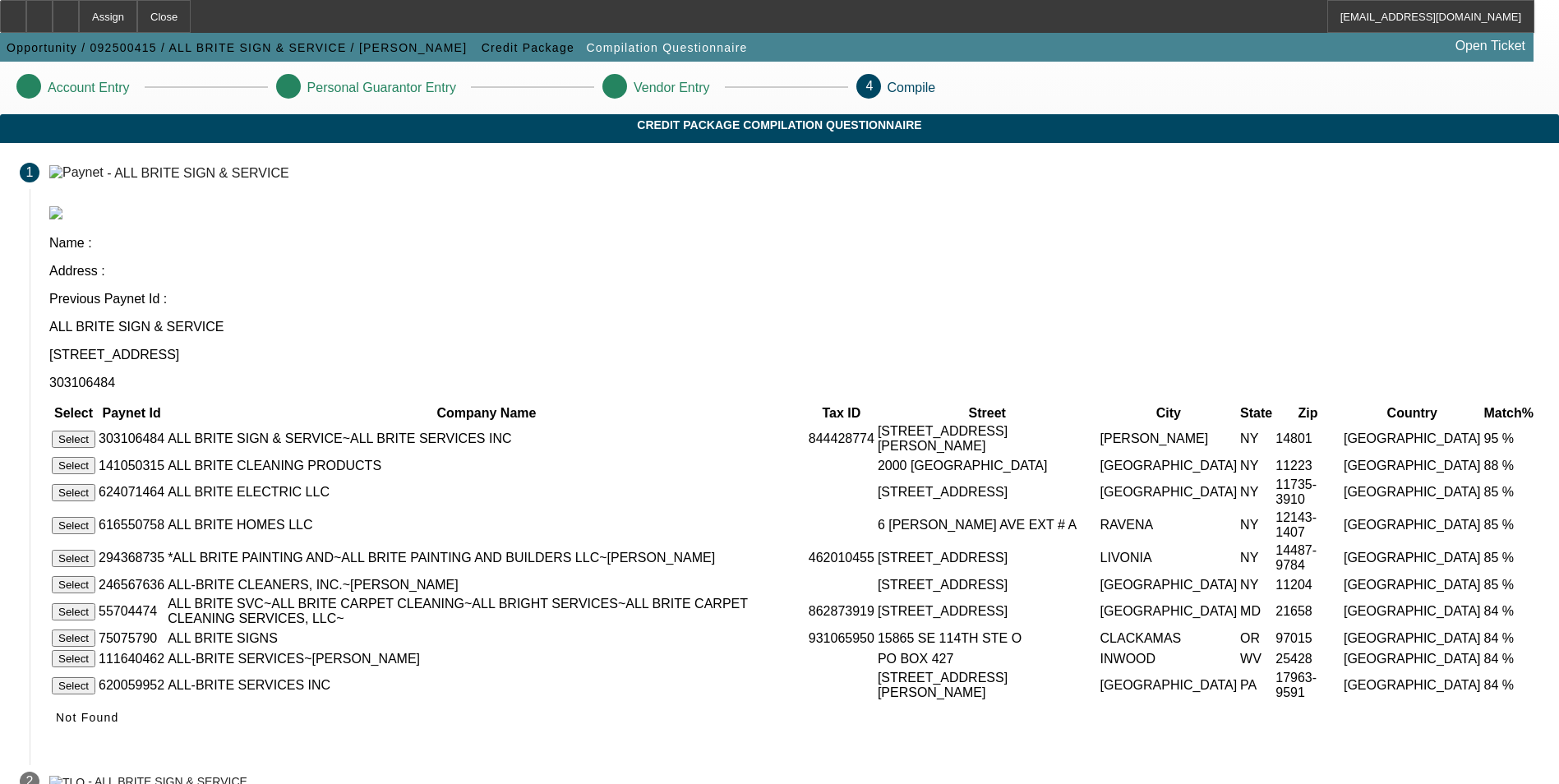
click at [95, 431] on button "Select" at bounding box center [74, 439] width 44 height 17
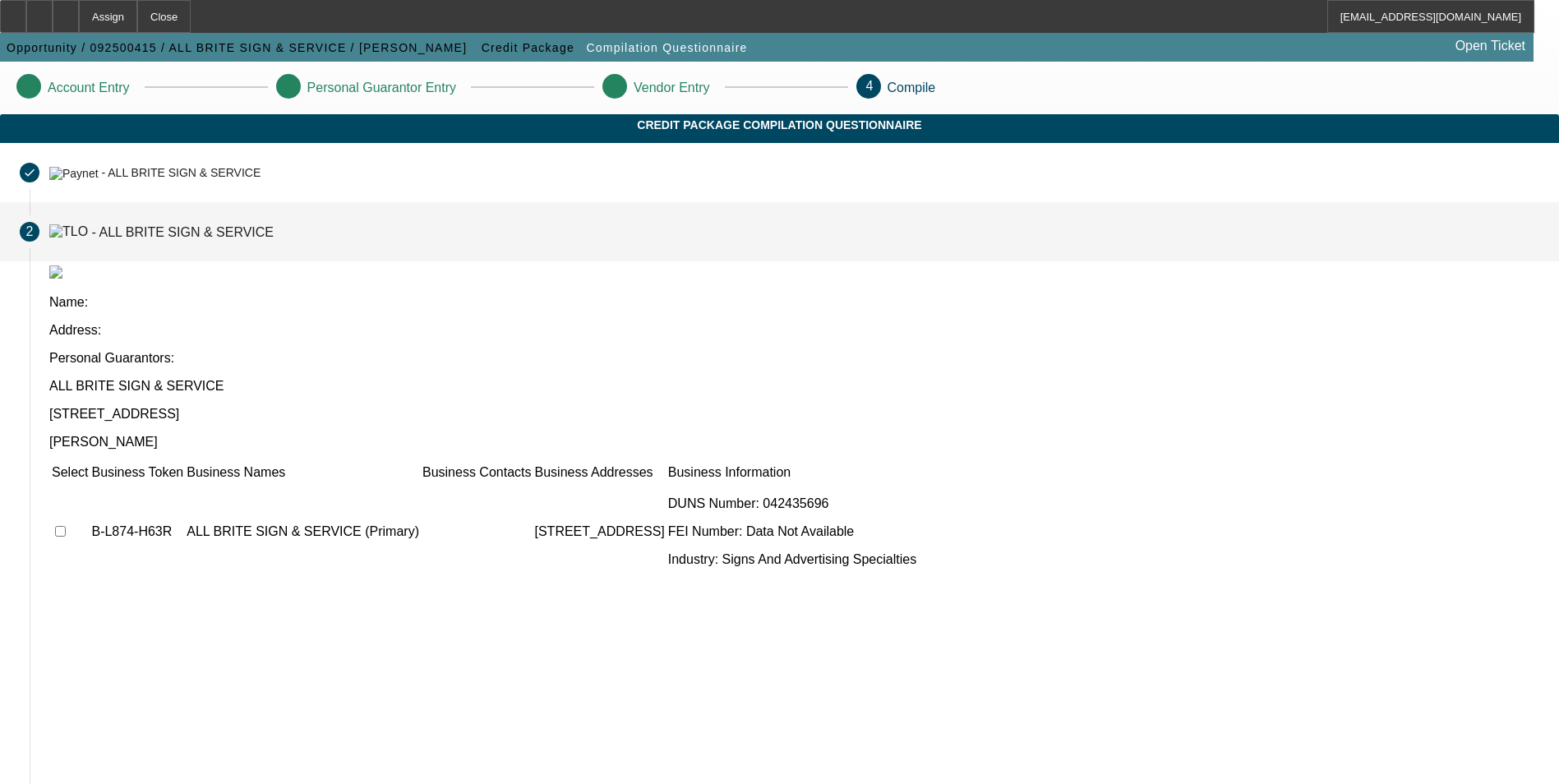
click at [66, 526] on input "checkbox" at bounding box center [60, 531] width 11 height 11
checkbox input "true"
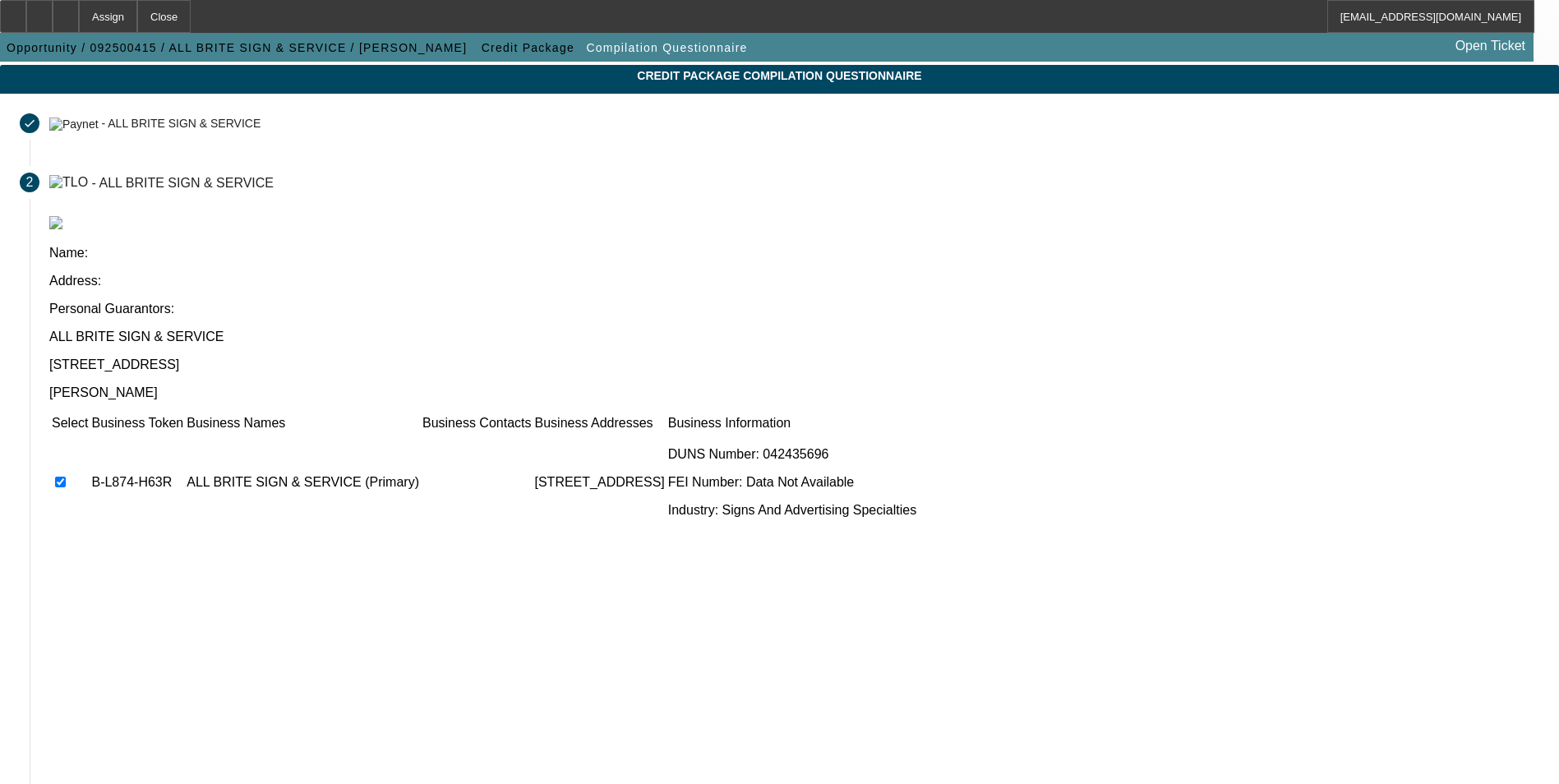
scroll to position [125, 0]
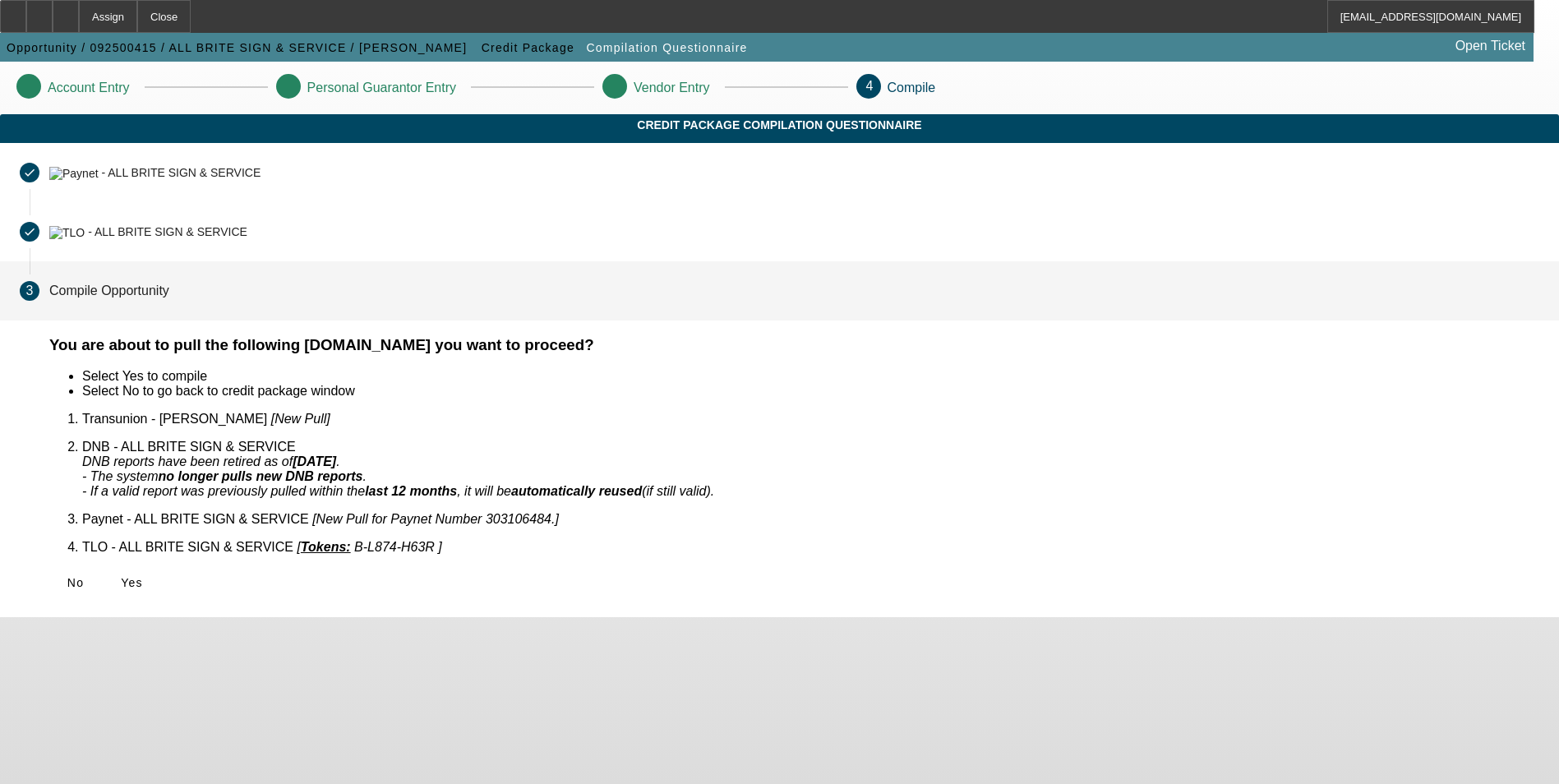
scroll to position [0, 0]
click at [143, 576] on span "Yes" at bounding box center [132, 582] width 22 height 13
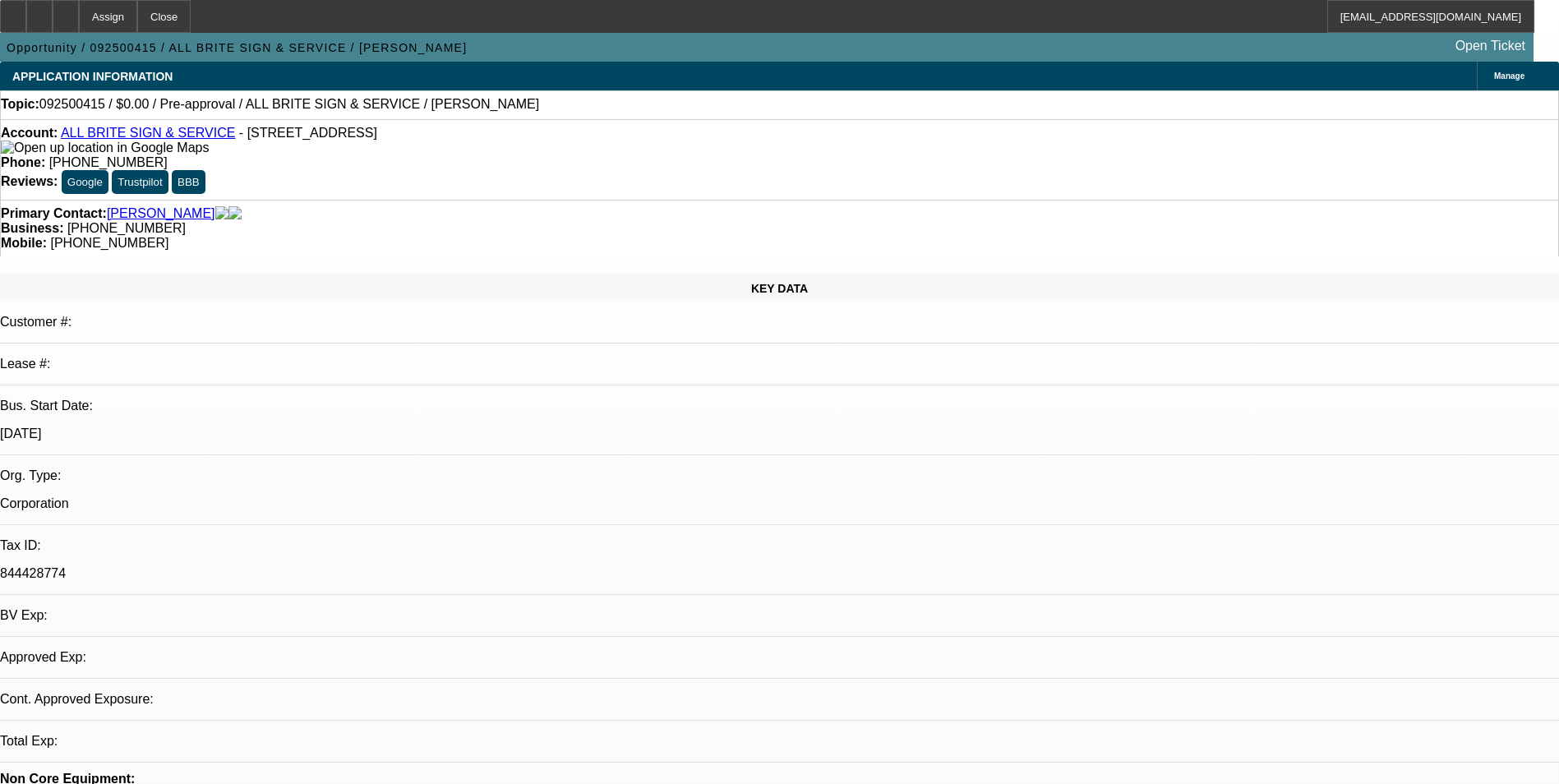
select select "0"
select select "2"
select select "0.1"
select select "4"
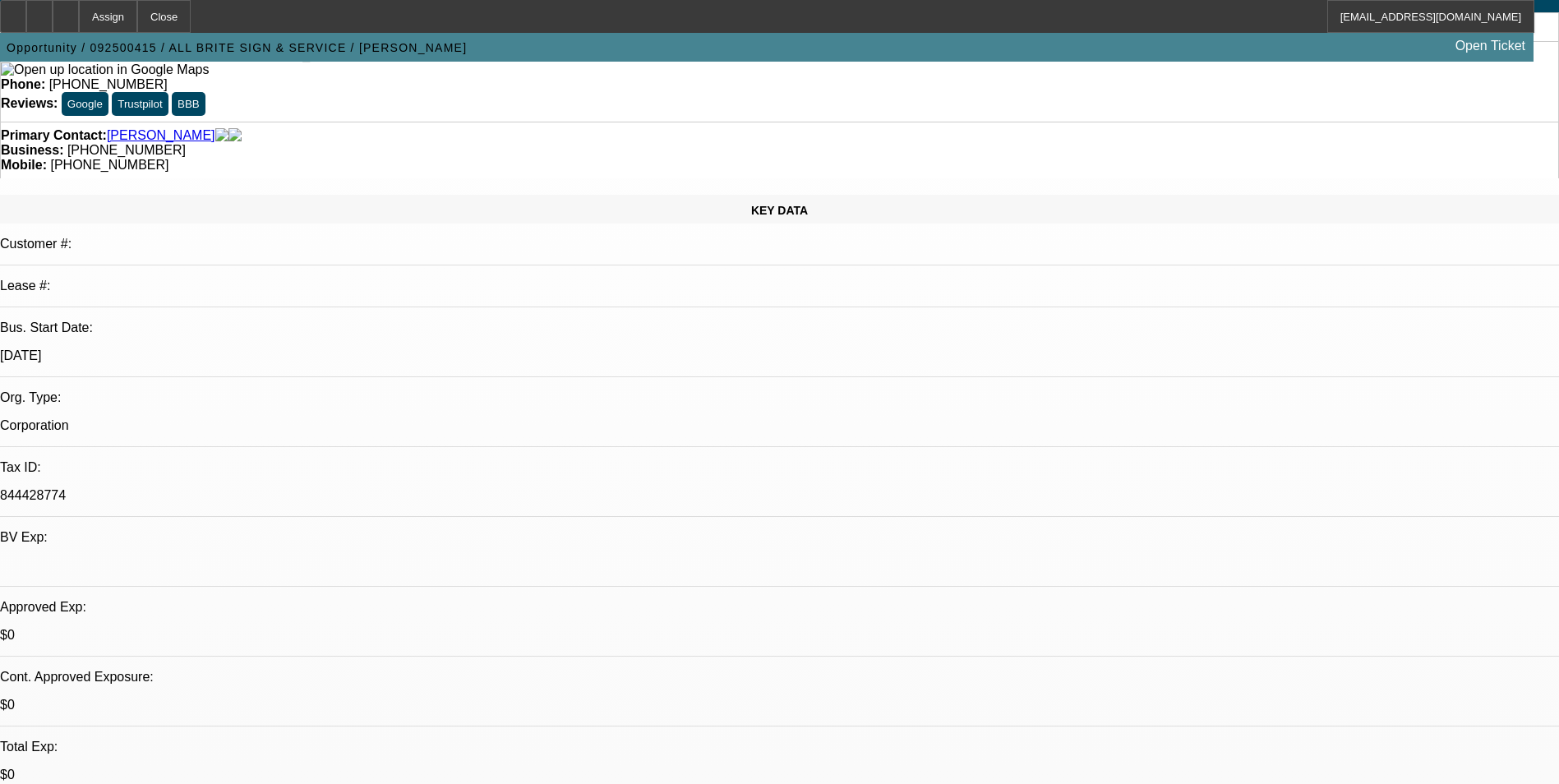
scroll to position [329, 0]
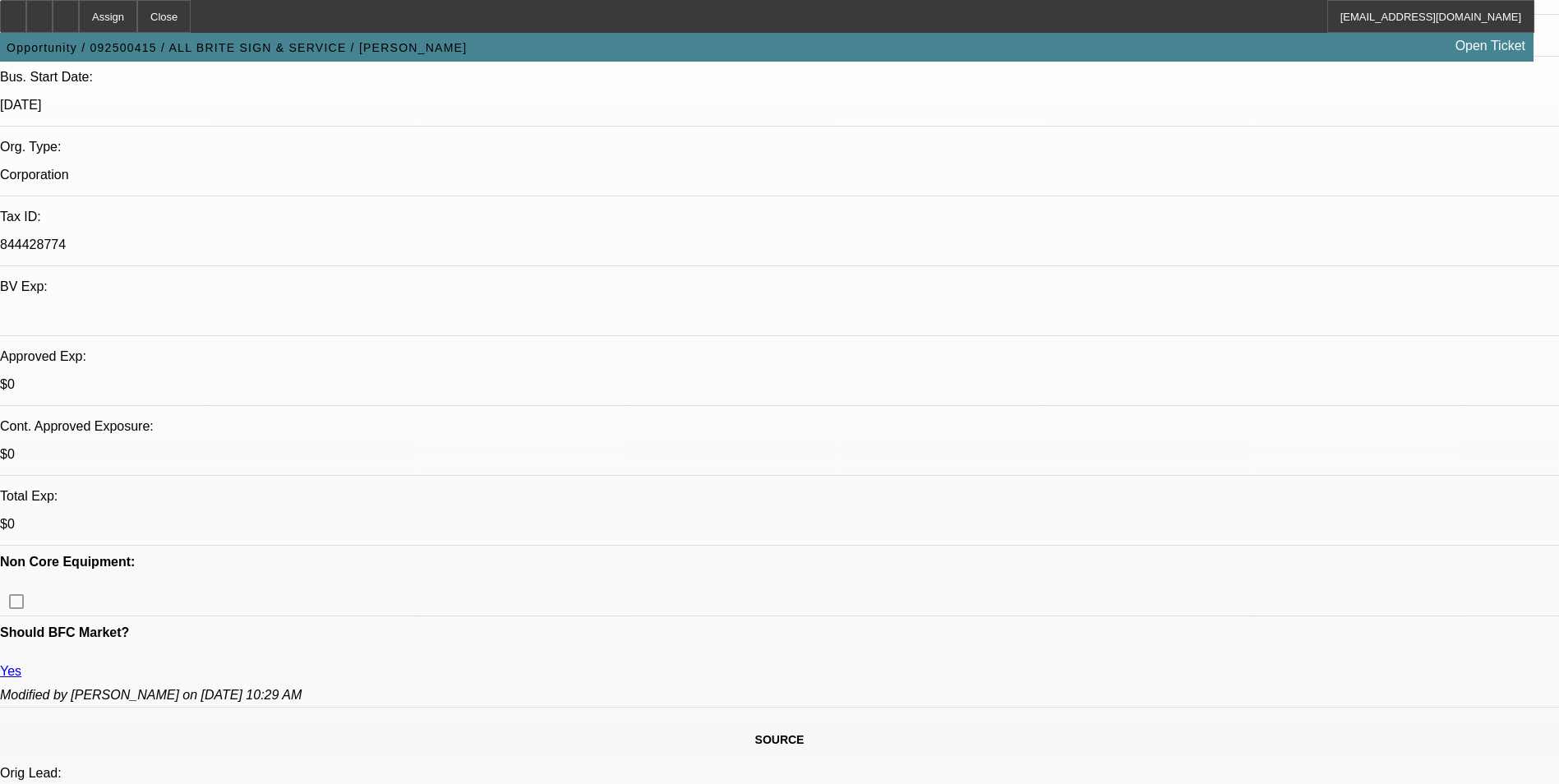
drag, startPoint x: 1129, startPoint y: 347, endPoint x: 1054, endPoint y: 304, distance: 86.9
copy div "[PERSON_NAME] bought a new manufacturing plant and is still interested in getti…"
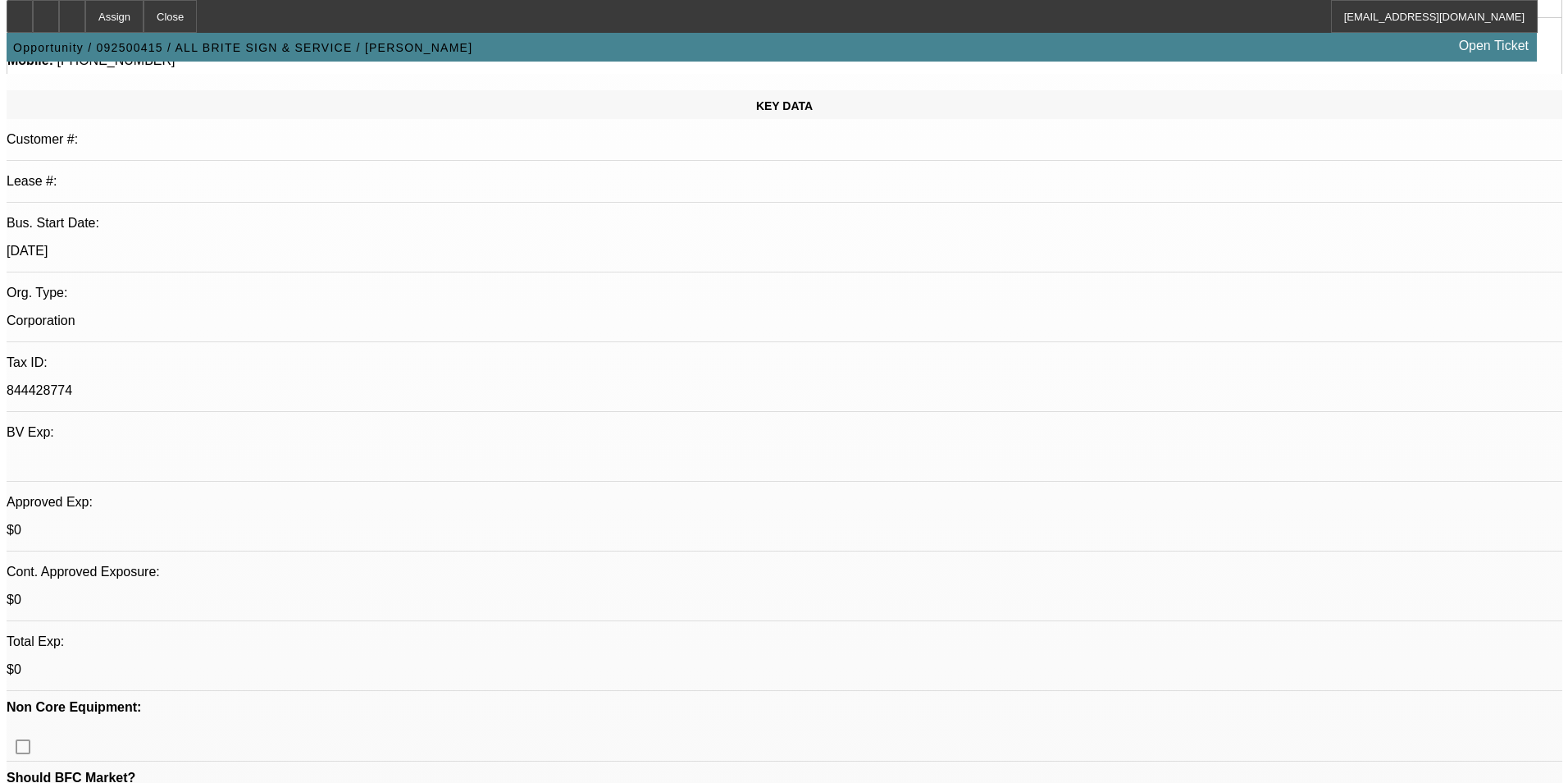
scroll to position [0, 0]
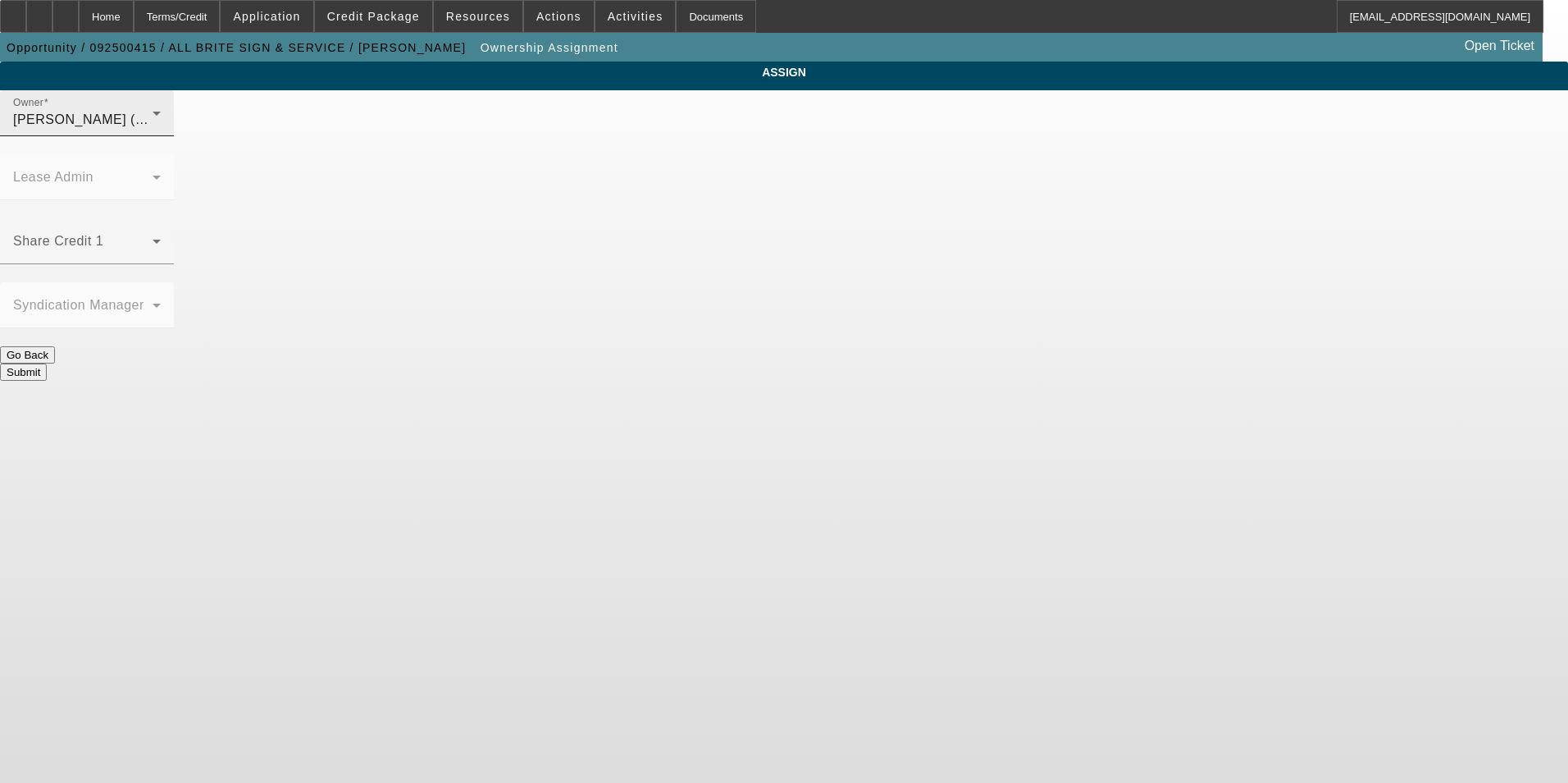
click at [153, 130] on div "[PERSON_NAME] (Lvl 1)" at bounding box center [83, 120] width 140 height 20
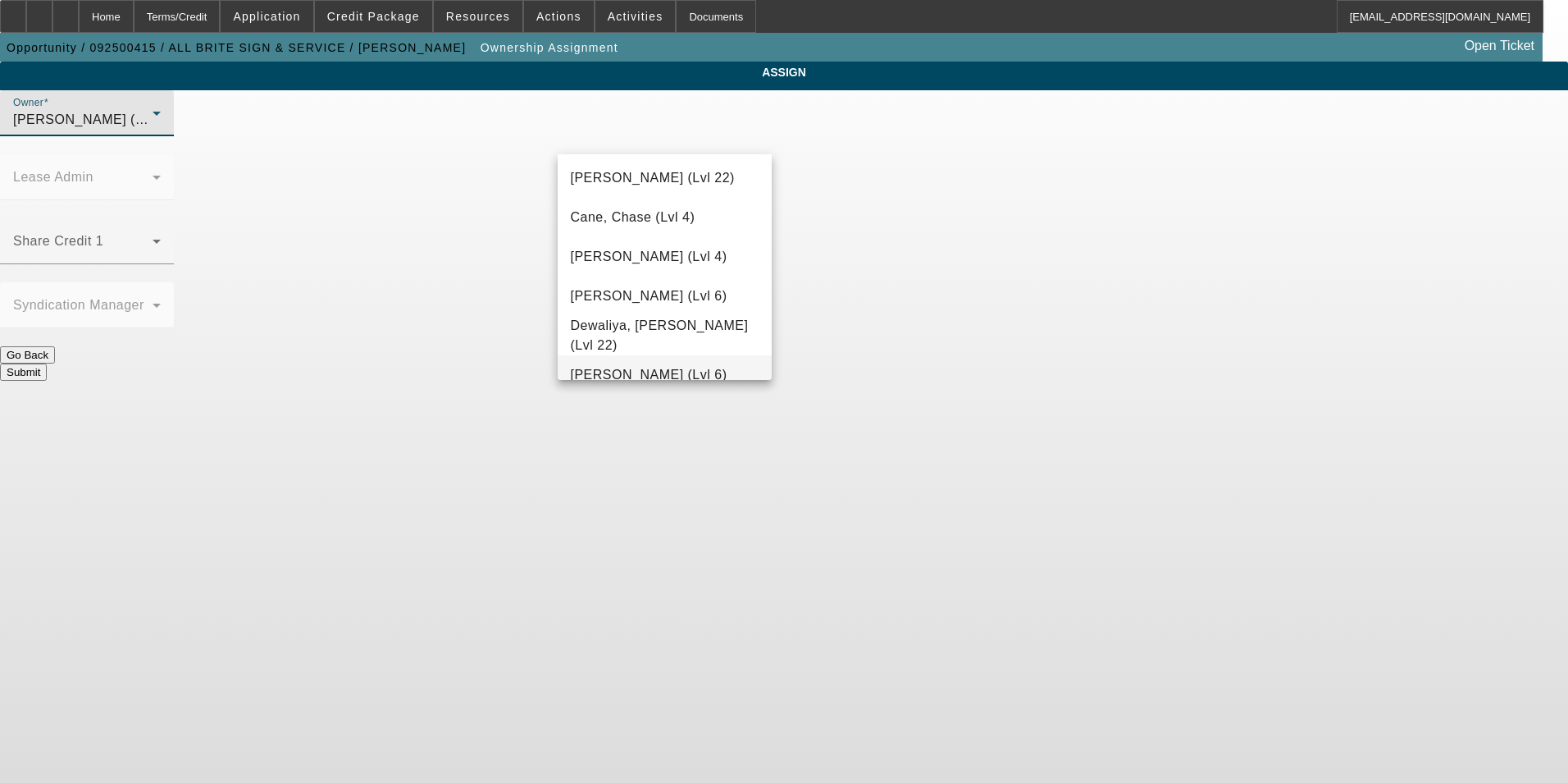
scroll to position [329, 0]
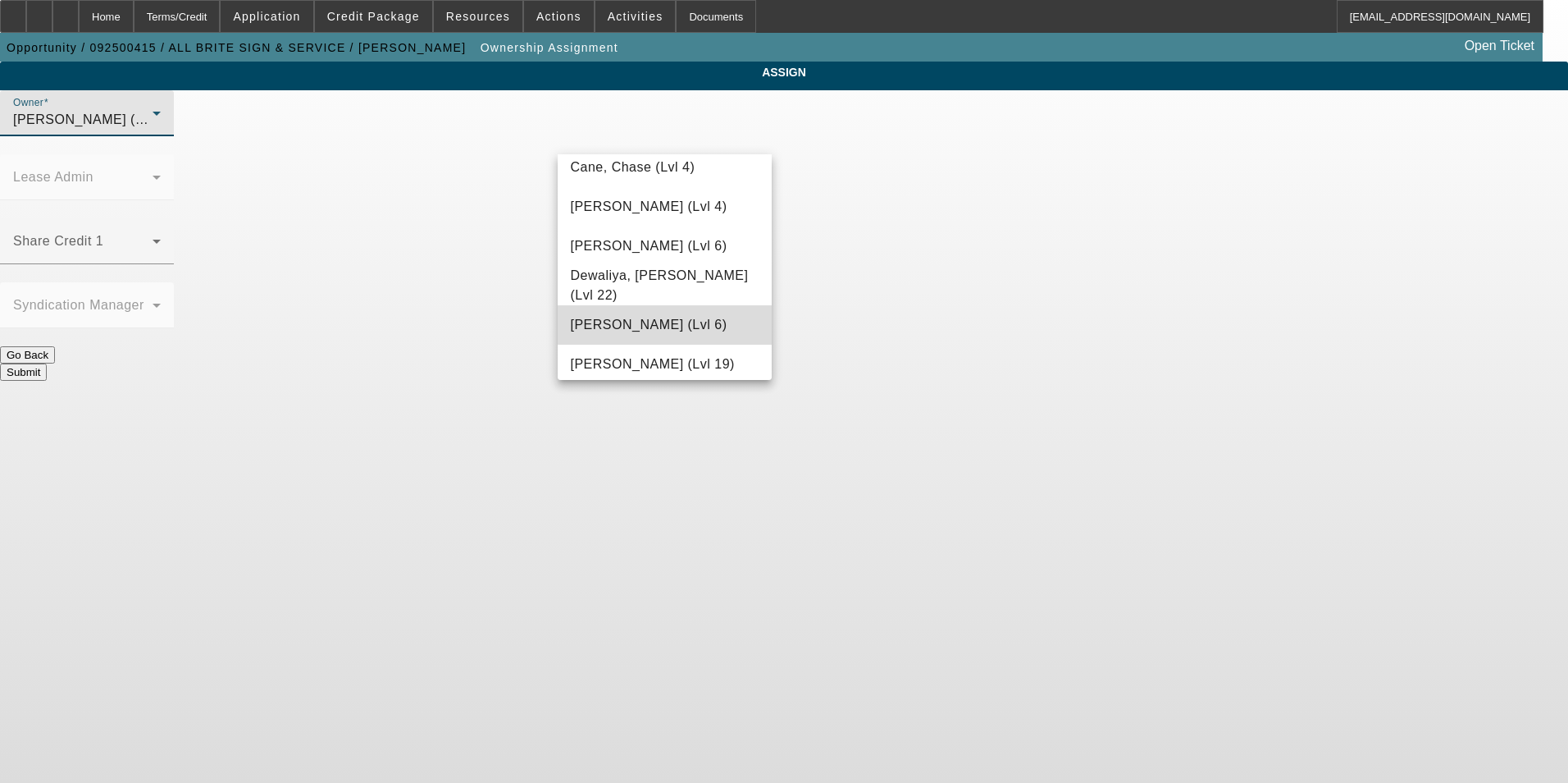
click at [670, 322] on span "[PERSON_NAME] (Lvl 6)" at bounding box center [649, 326] width 157 height 20
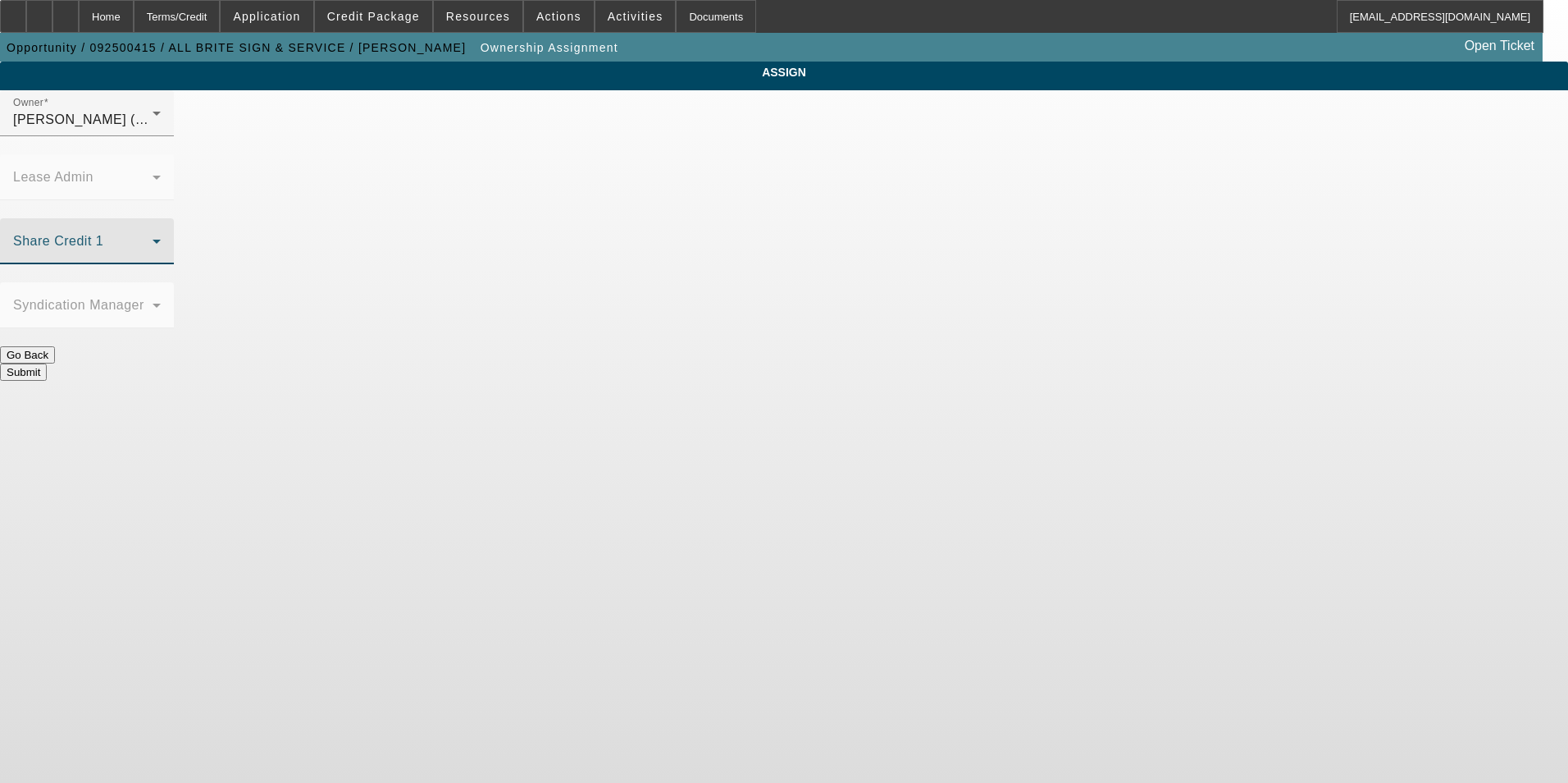
click at [153, 238] on span at bounding box center [83, 248] width 140 height 20
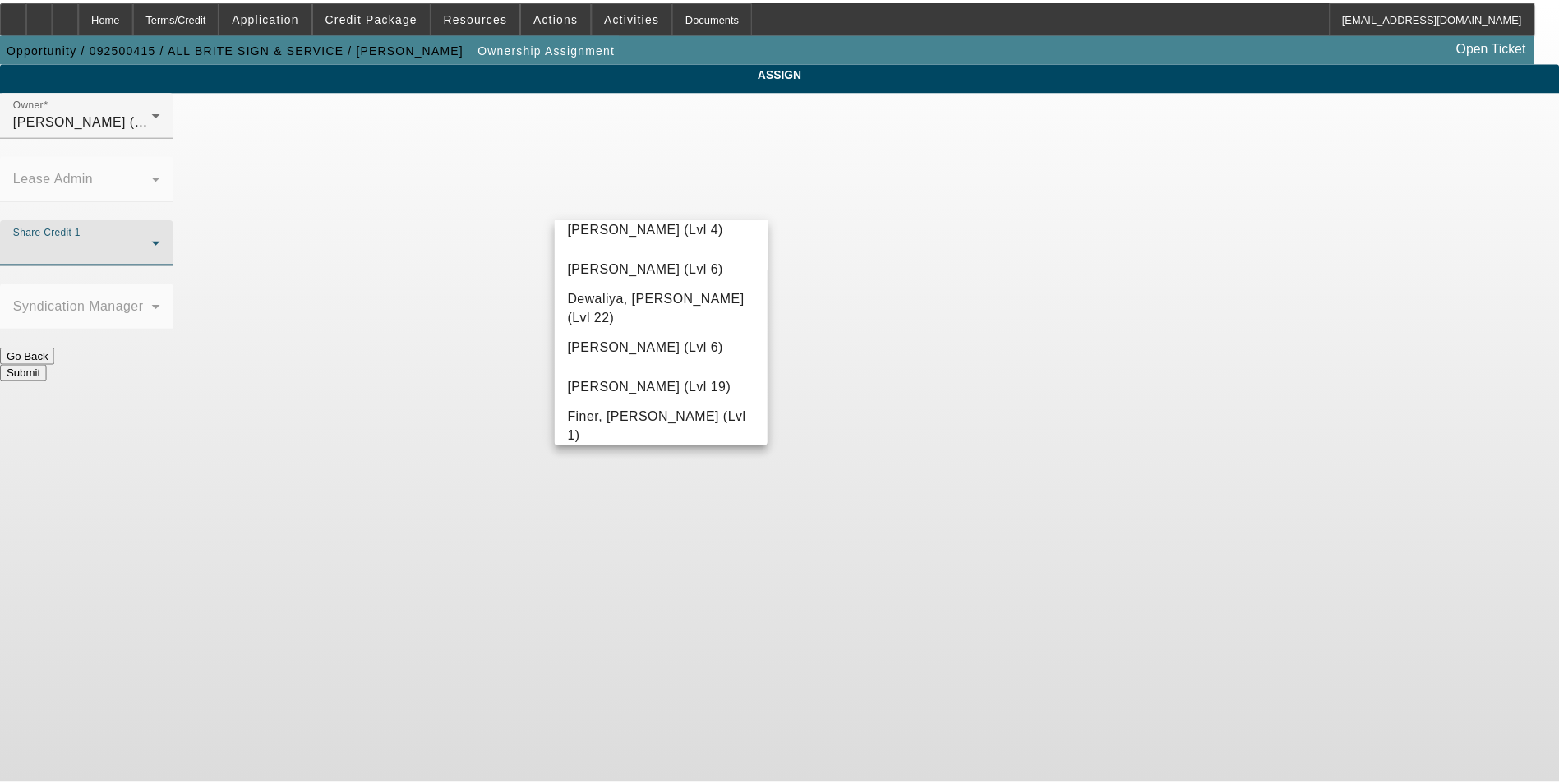
scroll to position [575, 0]
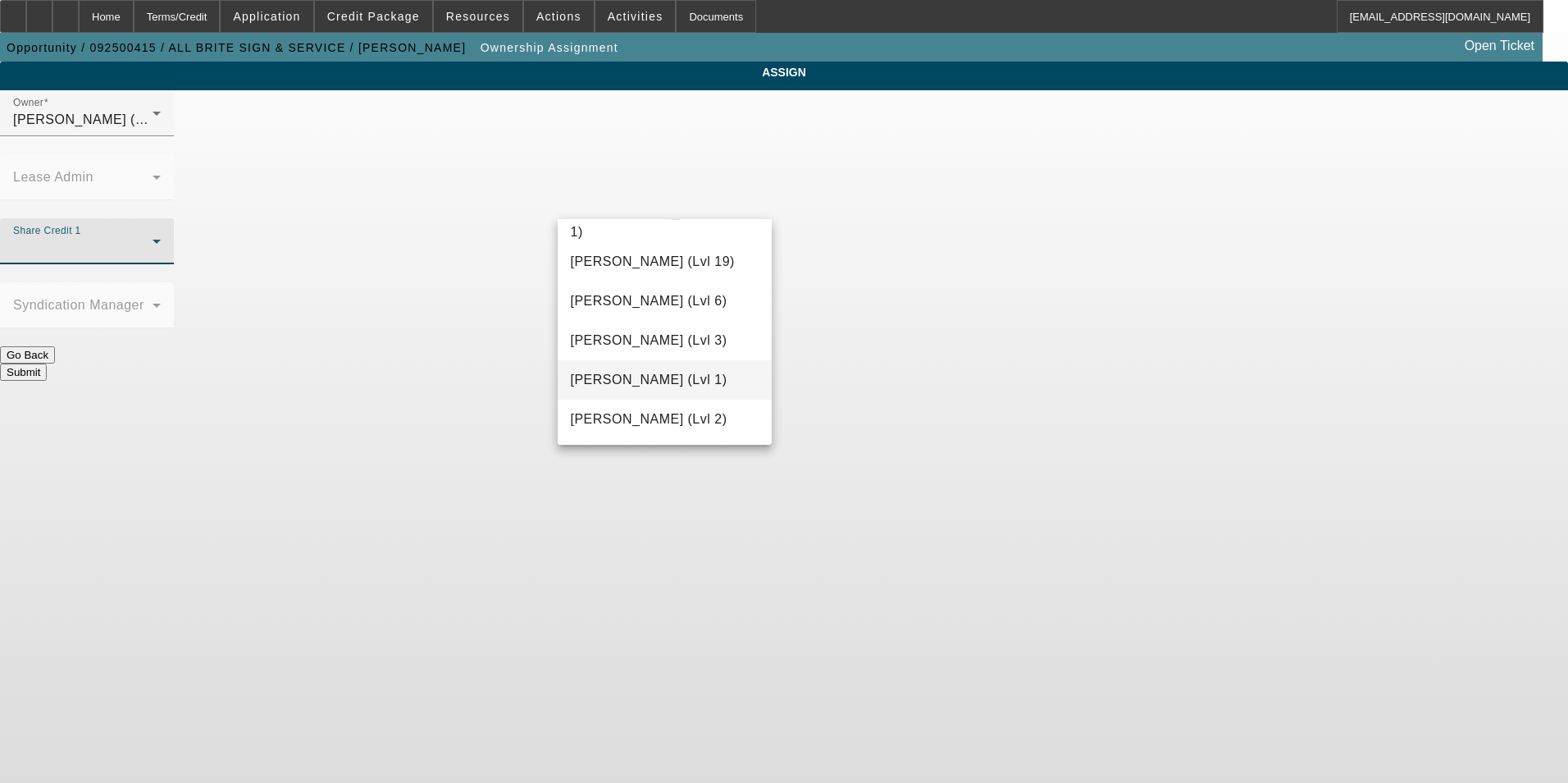
click at [683, 369] on mat-option "[PERSON_NAME] (Lvl 1)" at bounding box center [665, 380] width 215 height 39
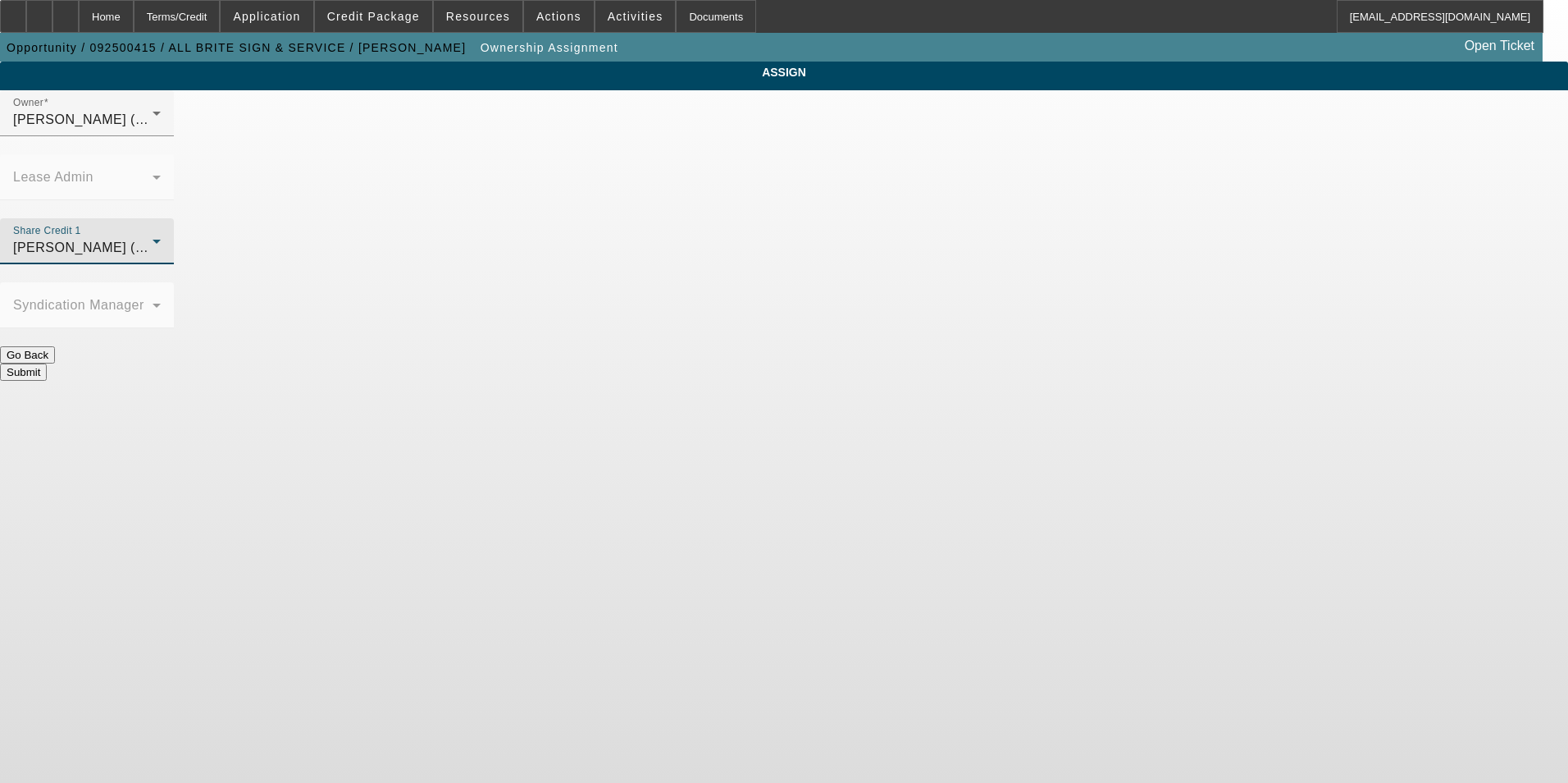
click at [47, 364] on button "Submit" at bounding box center [23, 372] width 47 height 17
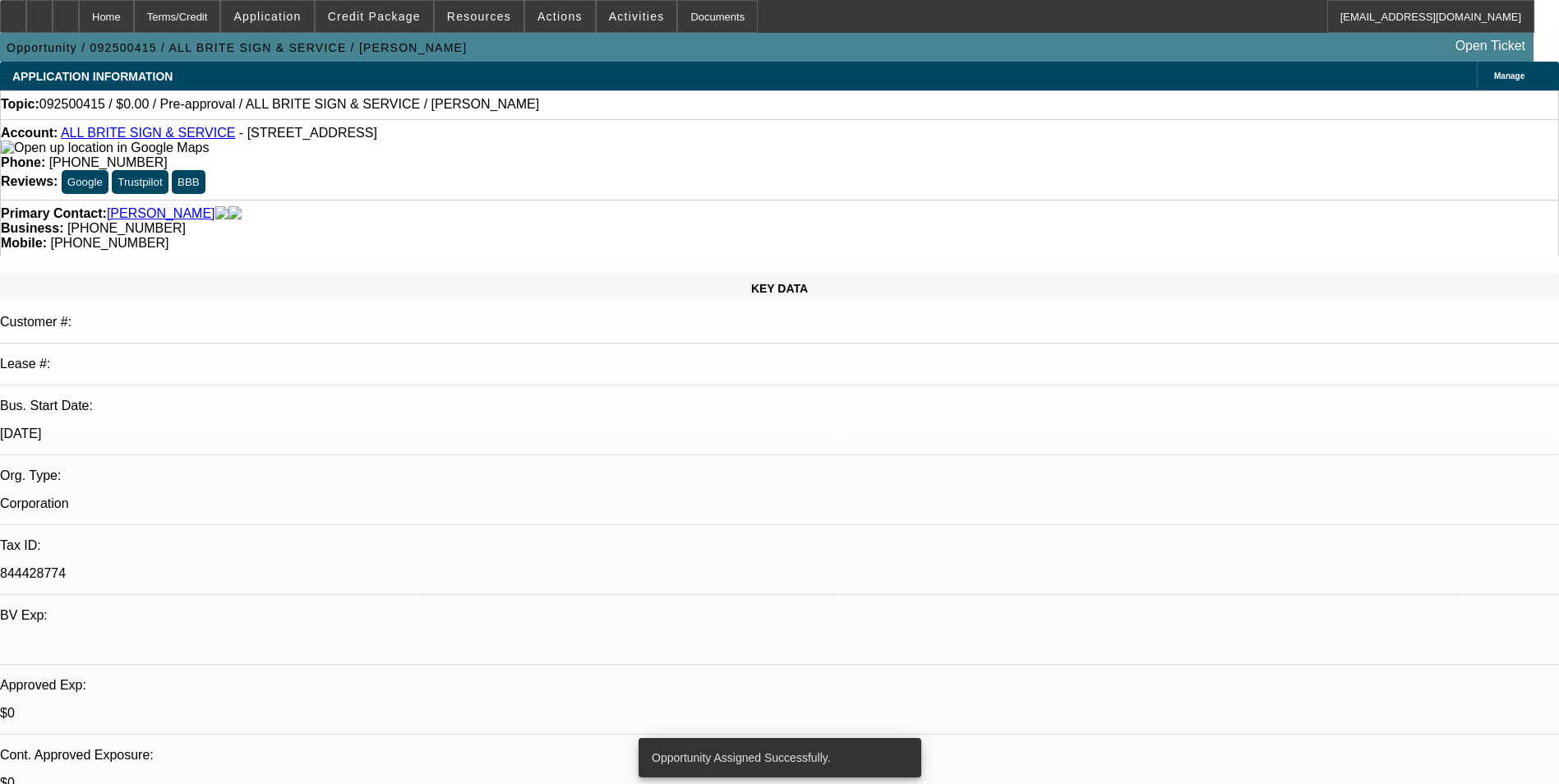
select select "0"
select select "2"
select select "0.1"
select select "4"
